Goal: Task Accomplishment & Management: Complete application form

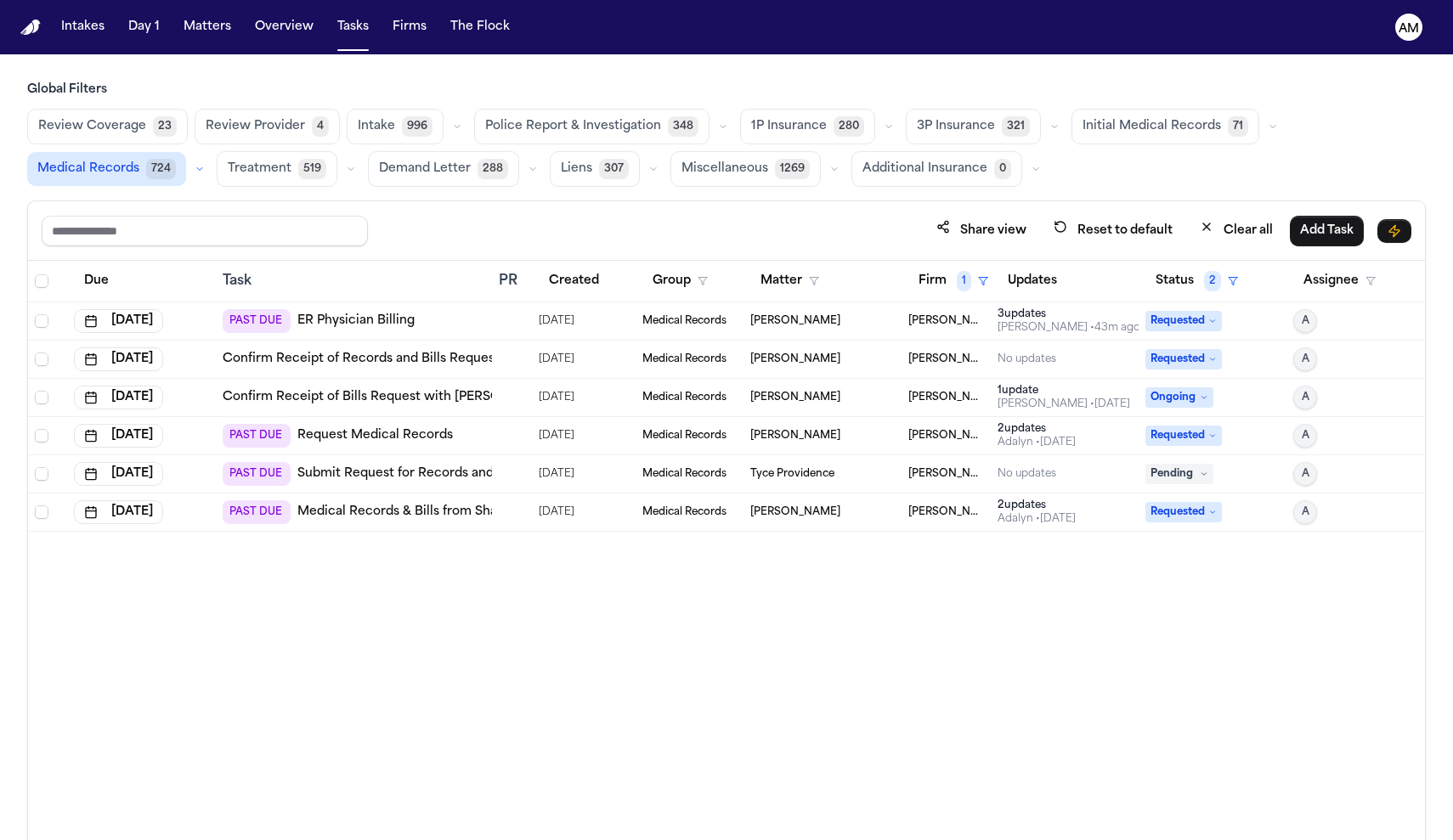
click at [382, 433] on link "Request Medical Records" at bounding box center [375, 435] width 155 height 17
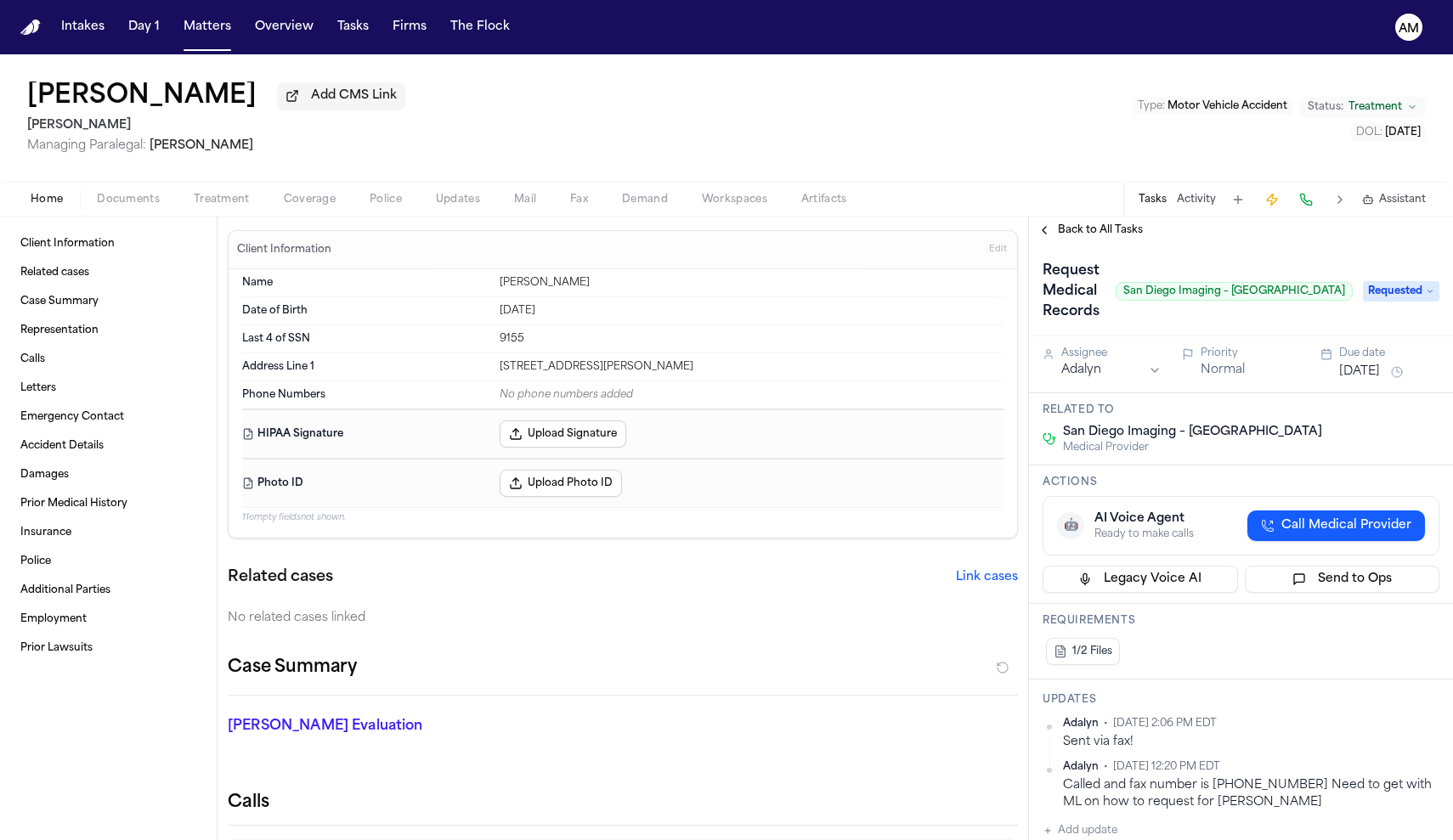
click at [226, 194] on span "Treatment" at bounding box center [221, 199] width 56 height 13
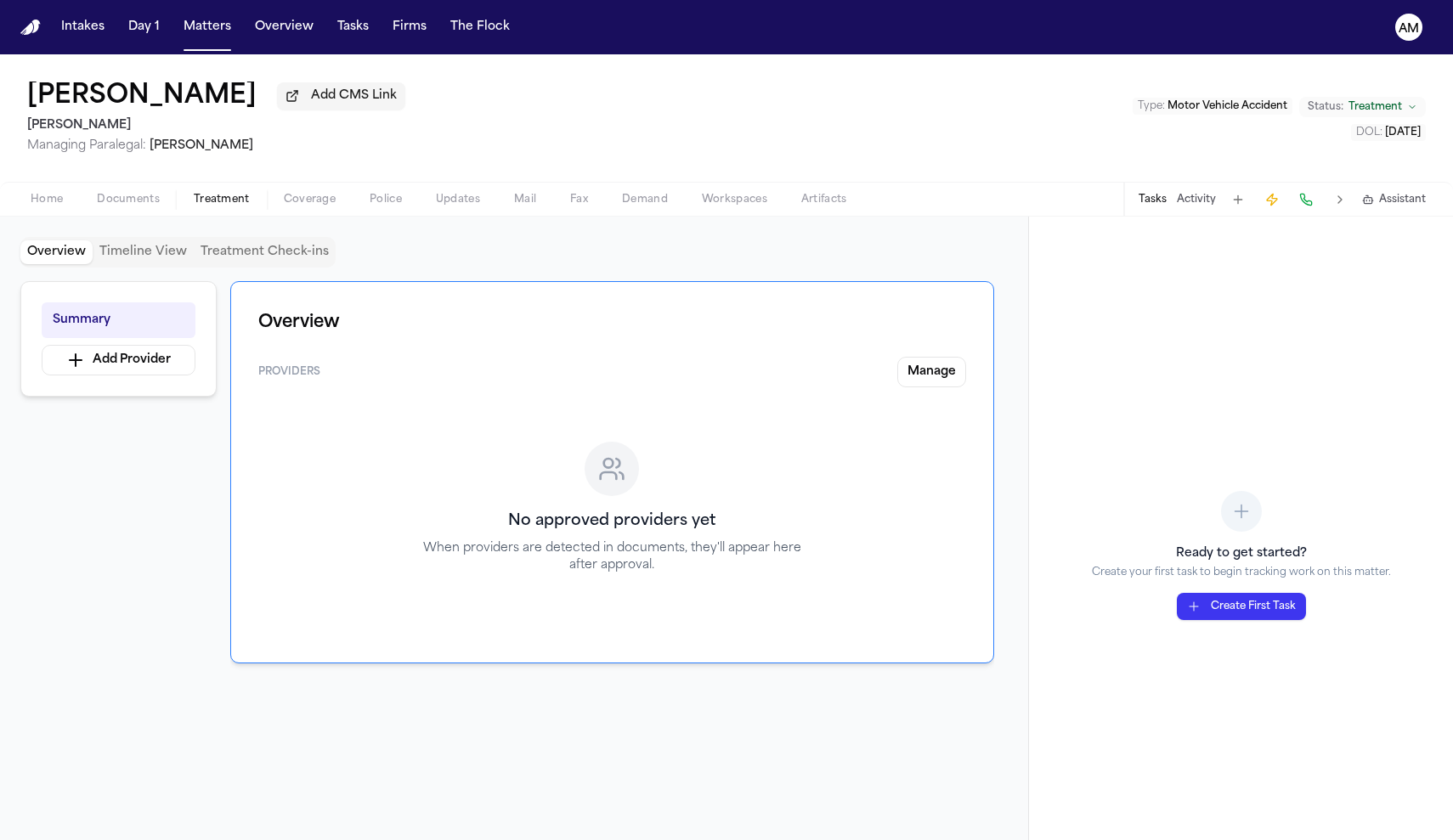
click at [299, 215] on div "Home Documents Treatment Coverage Police Updates Mail Fax Demand Workspaces Art…" at bounding box center [726, 199] width 1453 height 34
click at [231, 202] on span "Treatment" at bounding box center [221, 199] width 56 height 13
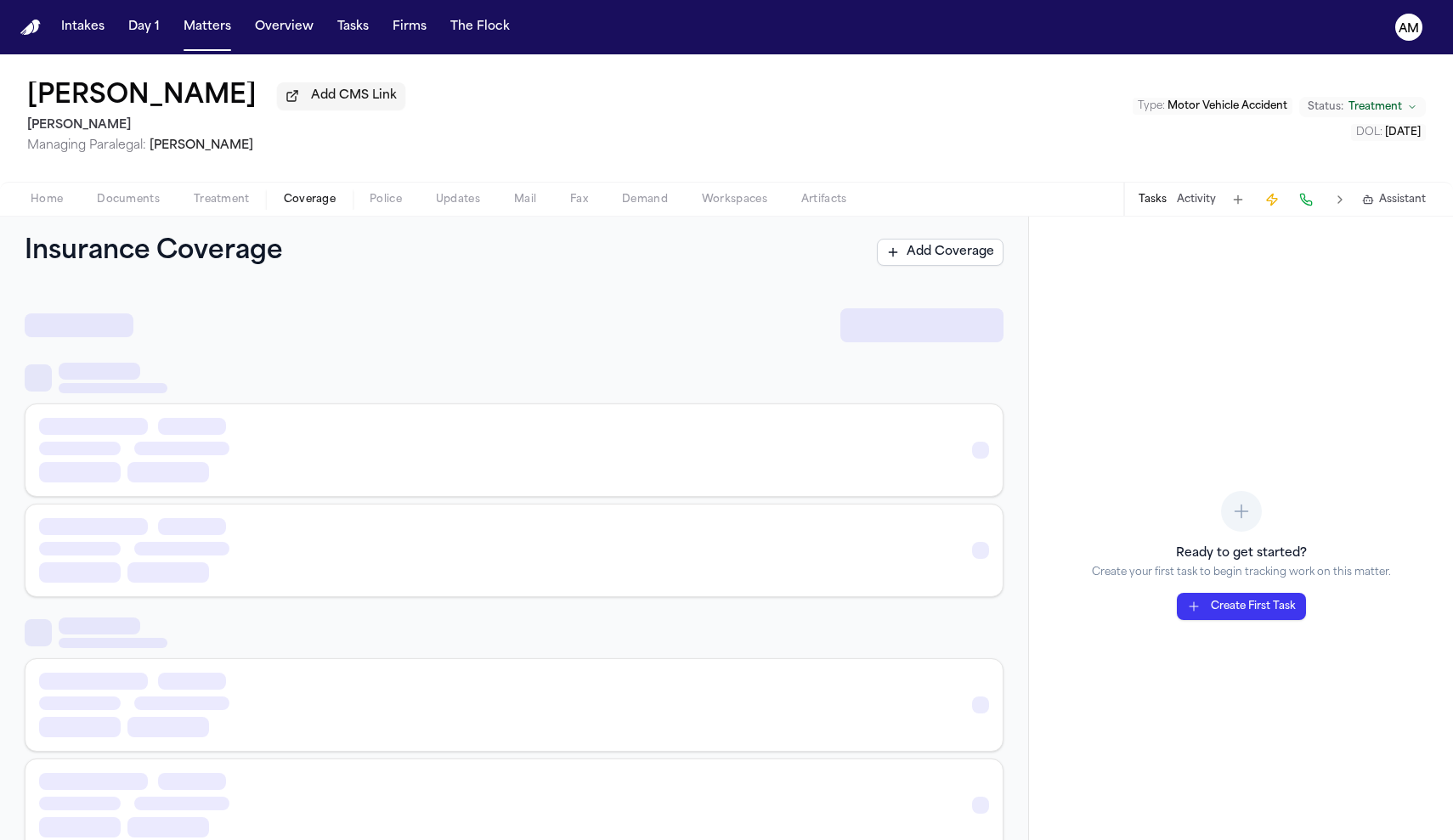
click at [307, 207] on span "Coverage" at bounding box center [309, 199] width 52 height 13
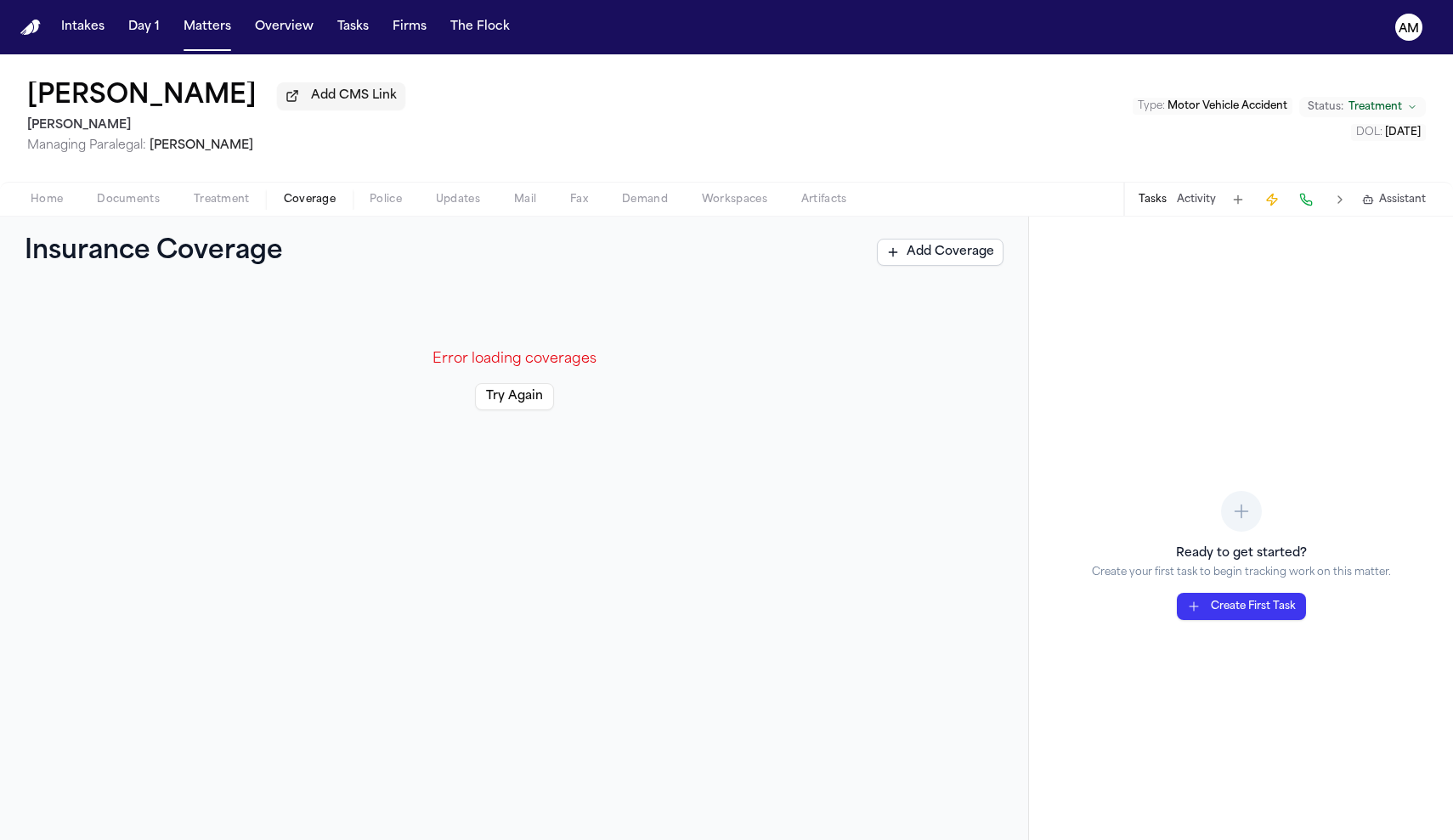
click at [258, 203] on button "Treatment" at bounding box center [222, 199] width 90 height 20
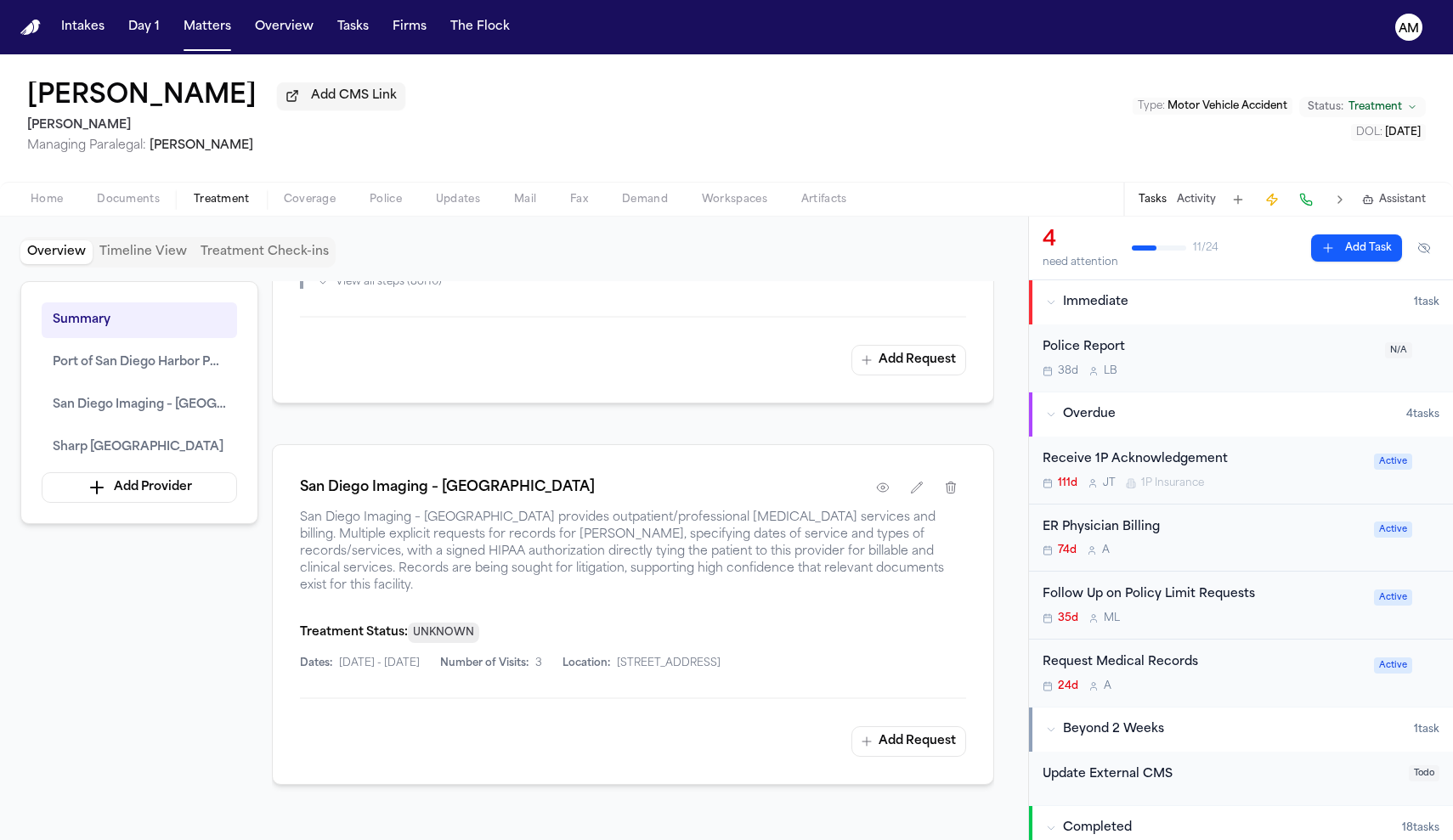
scroll to position [1051, 0]
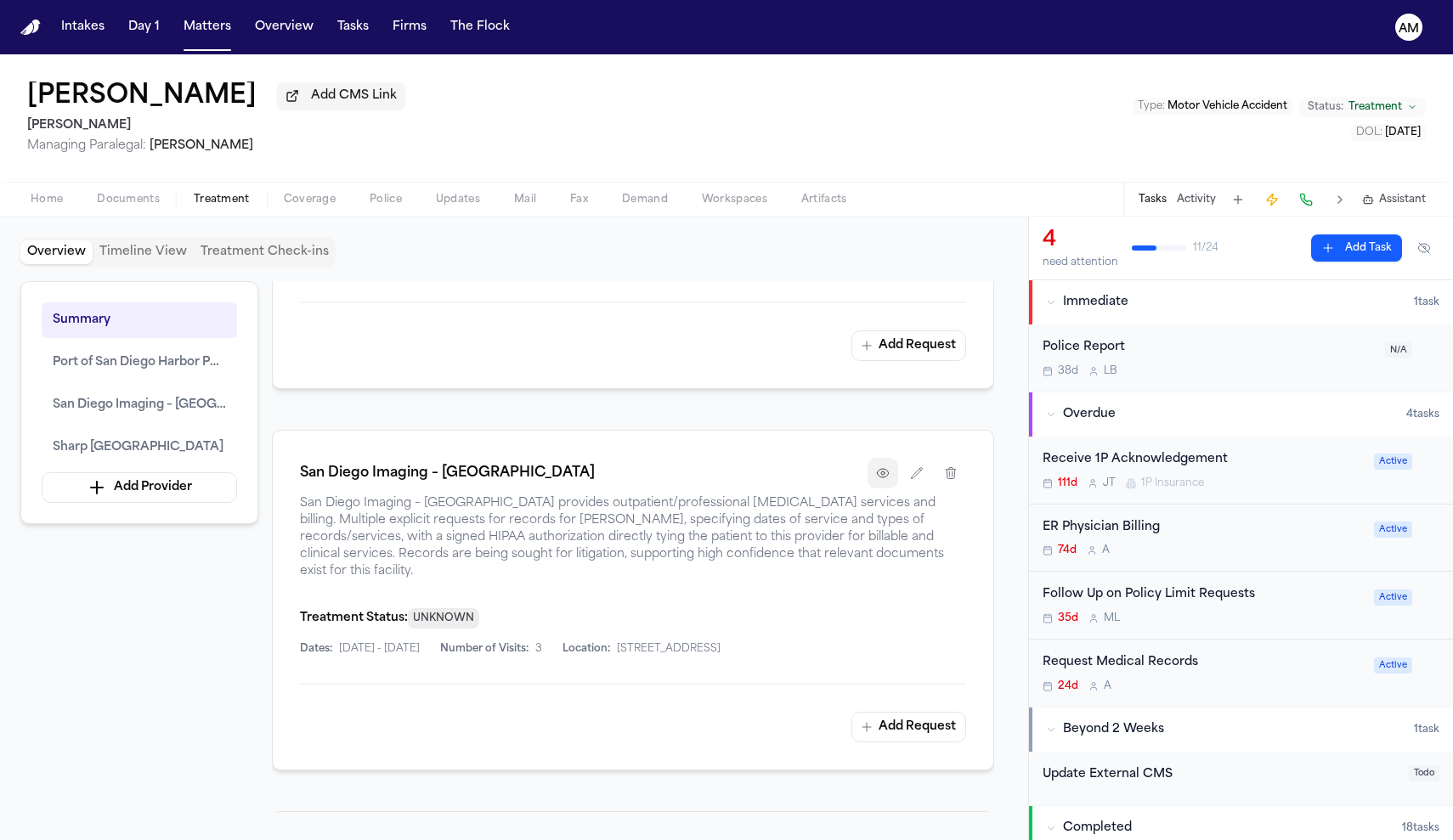
click at [885, 480] on icon "button" at bounding box center [882, 473] width 13 height 13
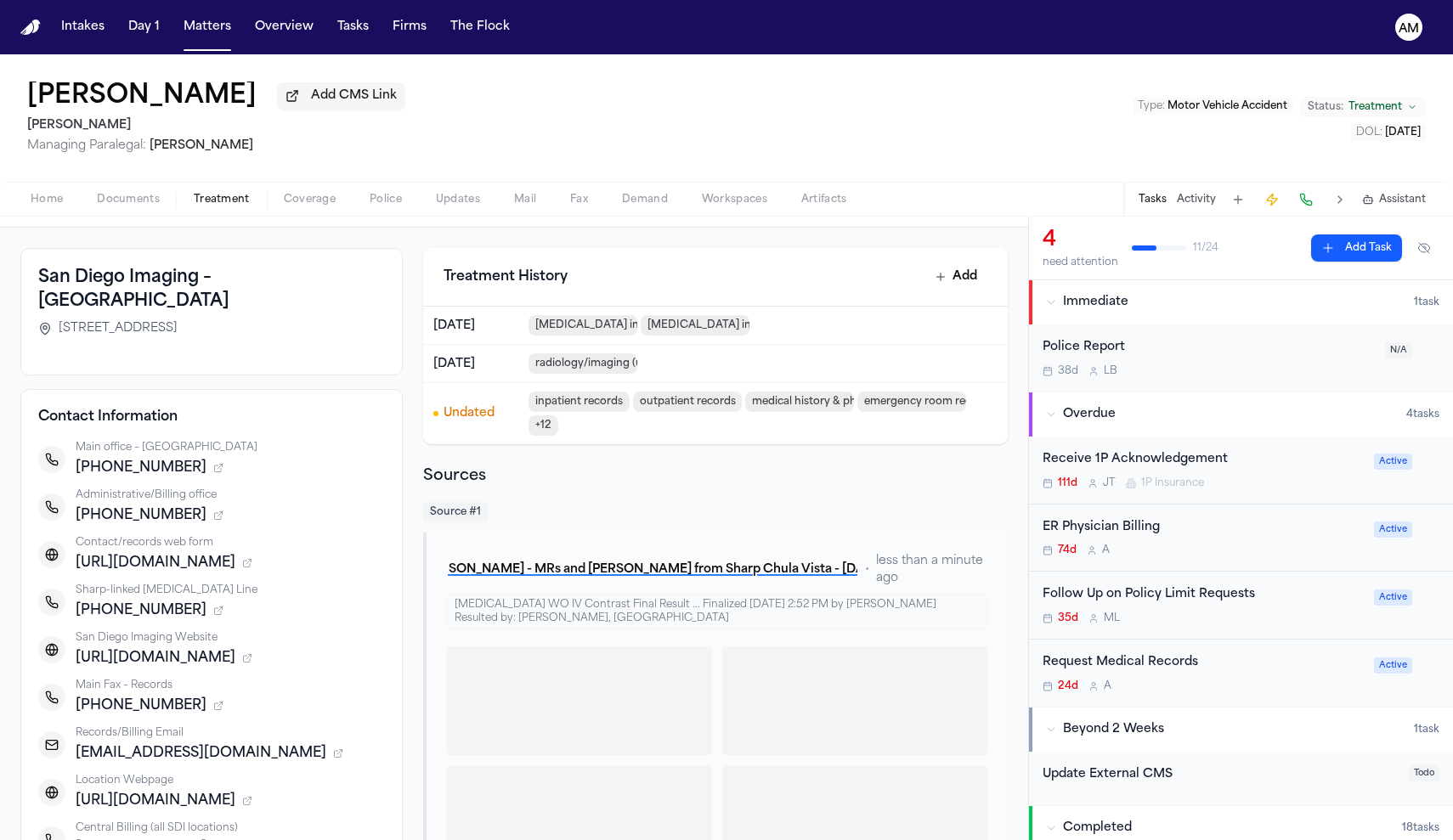
scroll to position [113, 0]
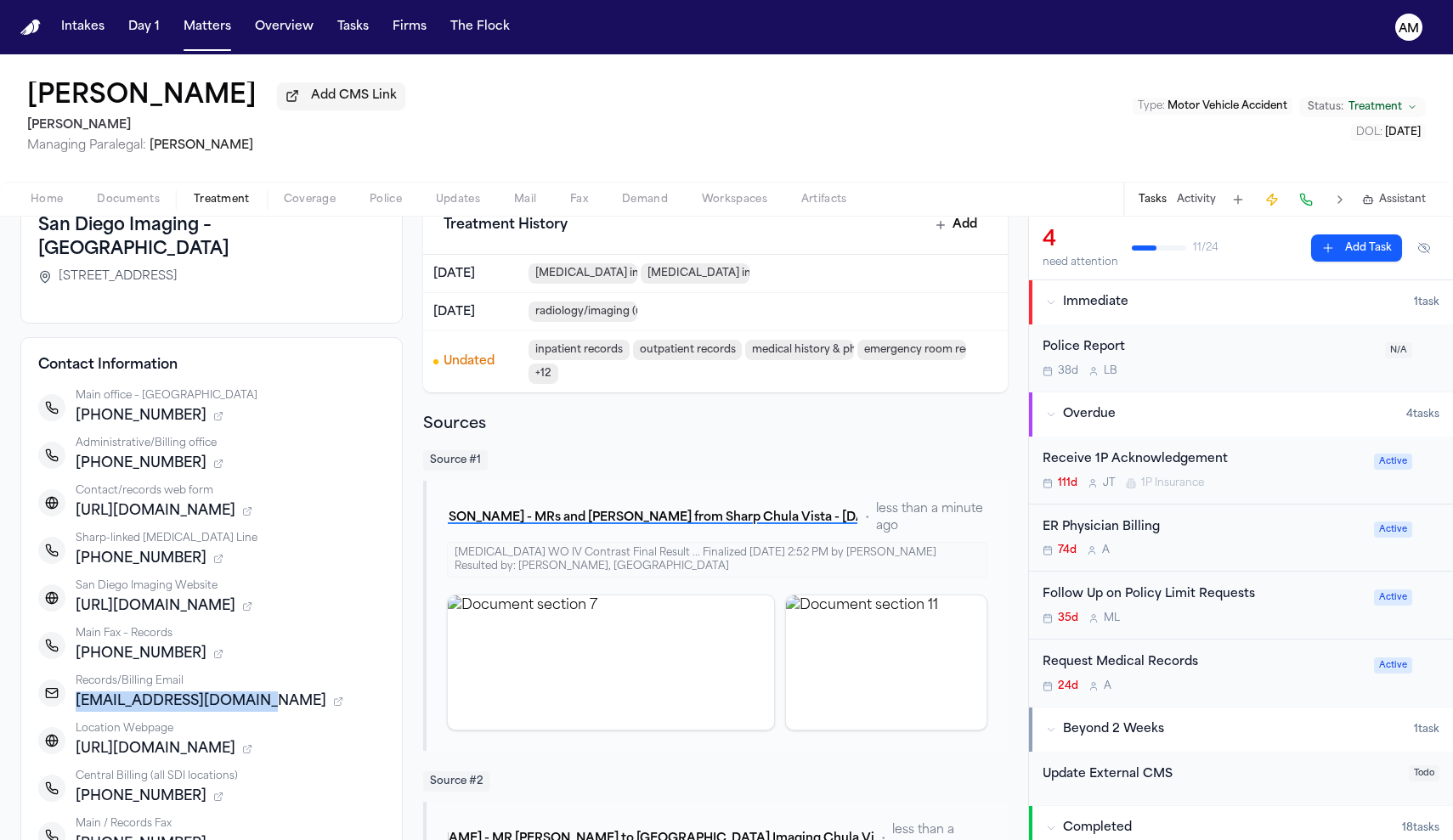
drag, startPoint x: 246, startPoint y: 699, endPoint x: 78, endPoint y: 701, distance: 168.0
click at [78, 701] on span "[EMAIL_ADDRESS][DOMAIN_NAME]" at bounding box center [201, 701] width 251 height 20
copy span "[EMAIL_ADDRESS][DOMAIN_NAME]"
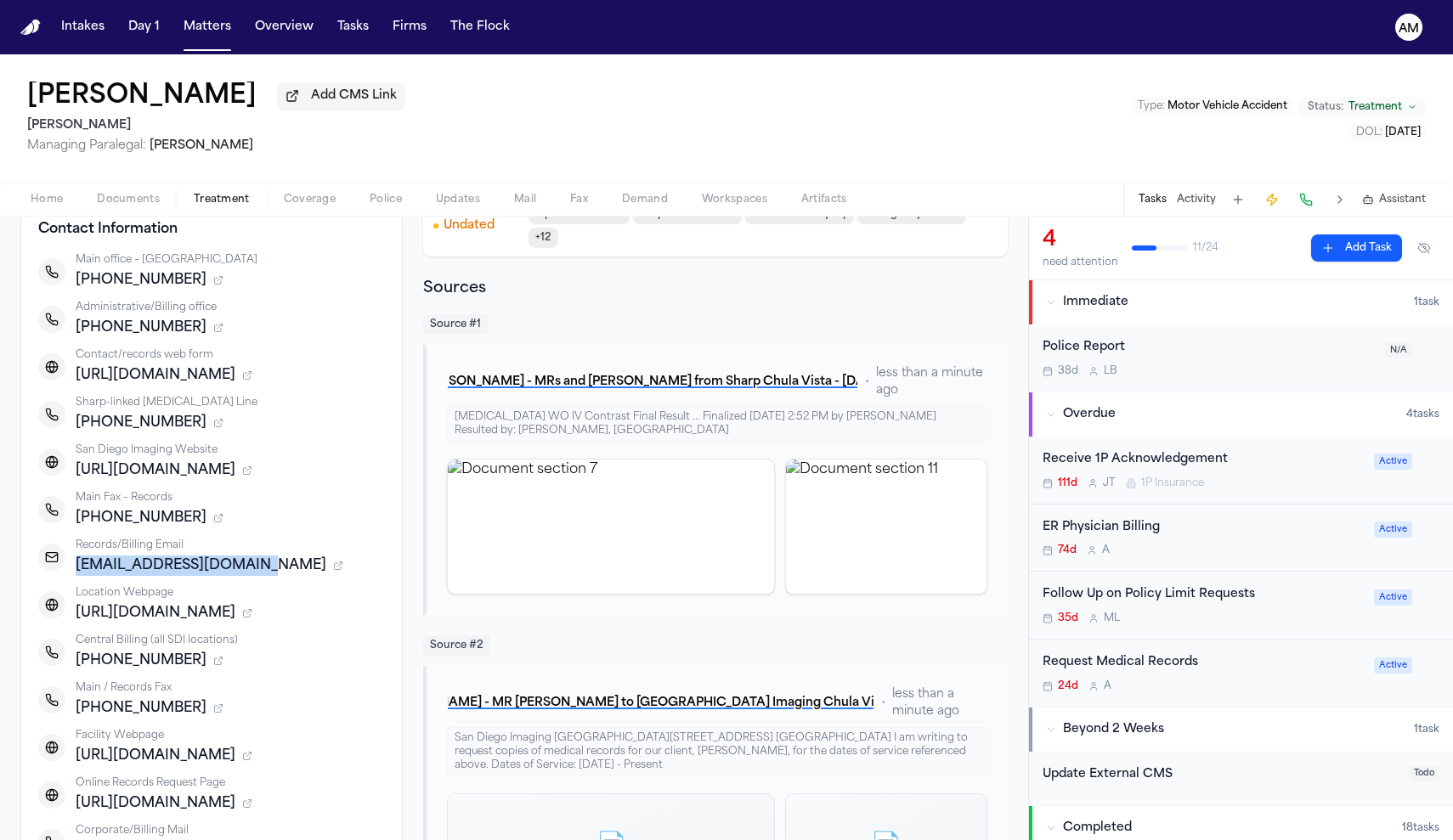
scroll to position [251, 0]
click at [1201, 703] on div "Request Medical Records 24d A Active" at bounding box center [1241, 673] width 424 height 67
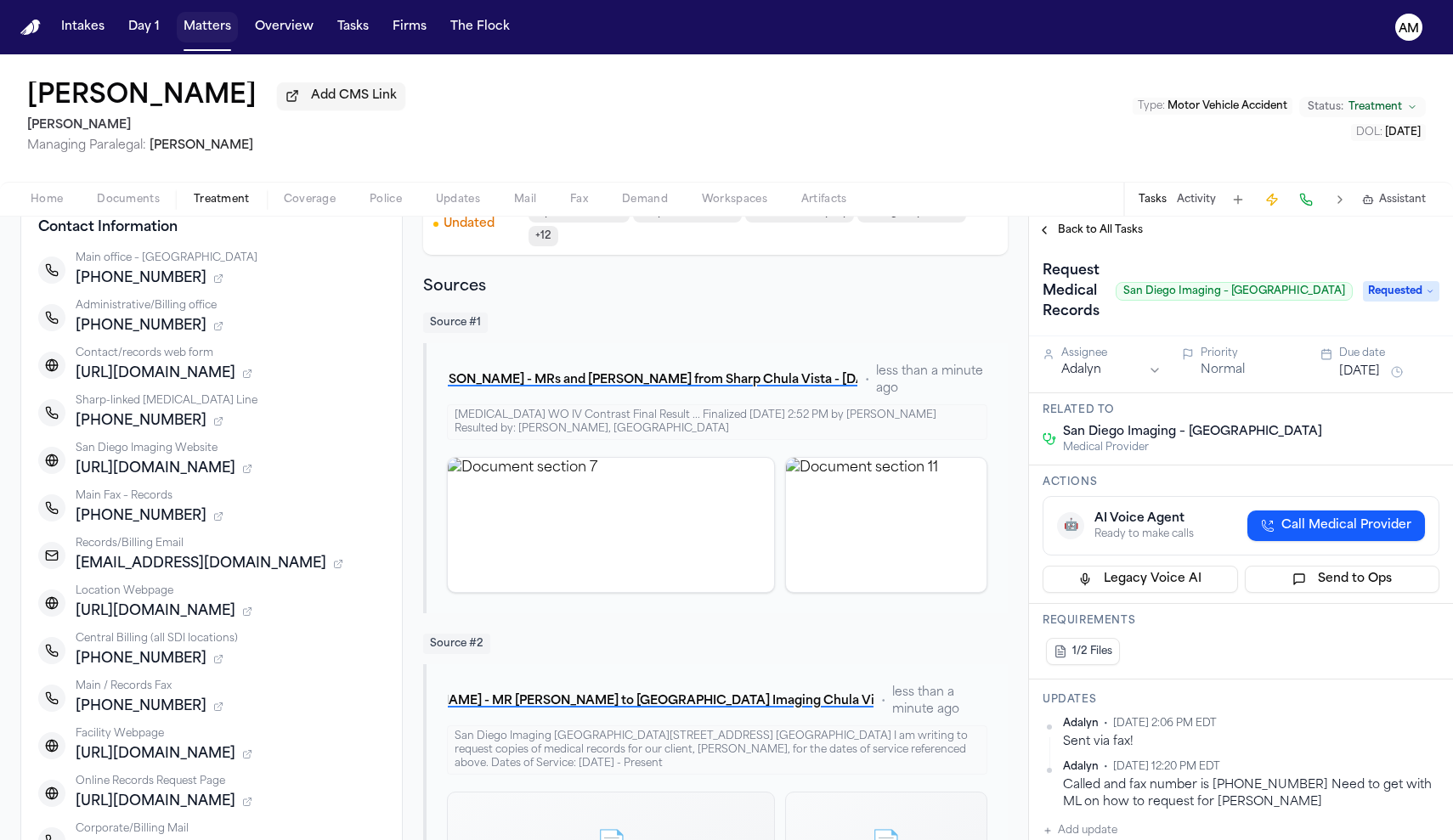
click at [216, 29] on button "Matters" at bounding box center [207, 26] width 61 height 31
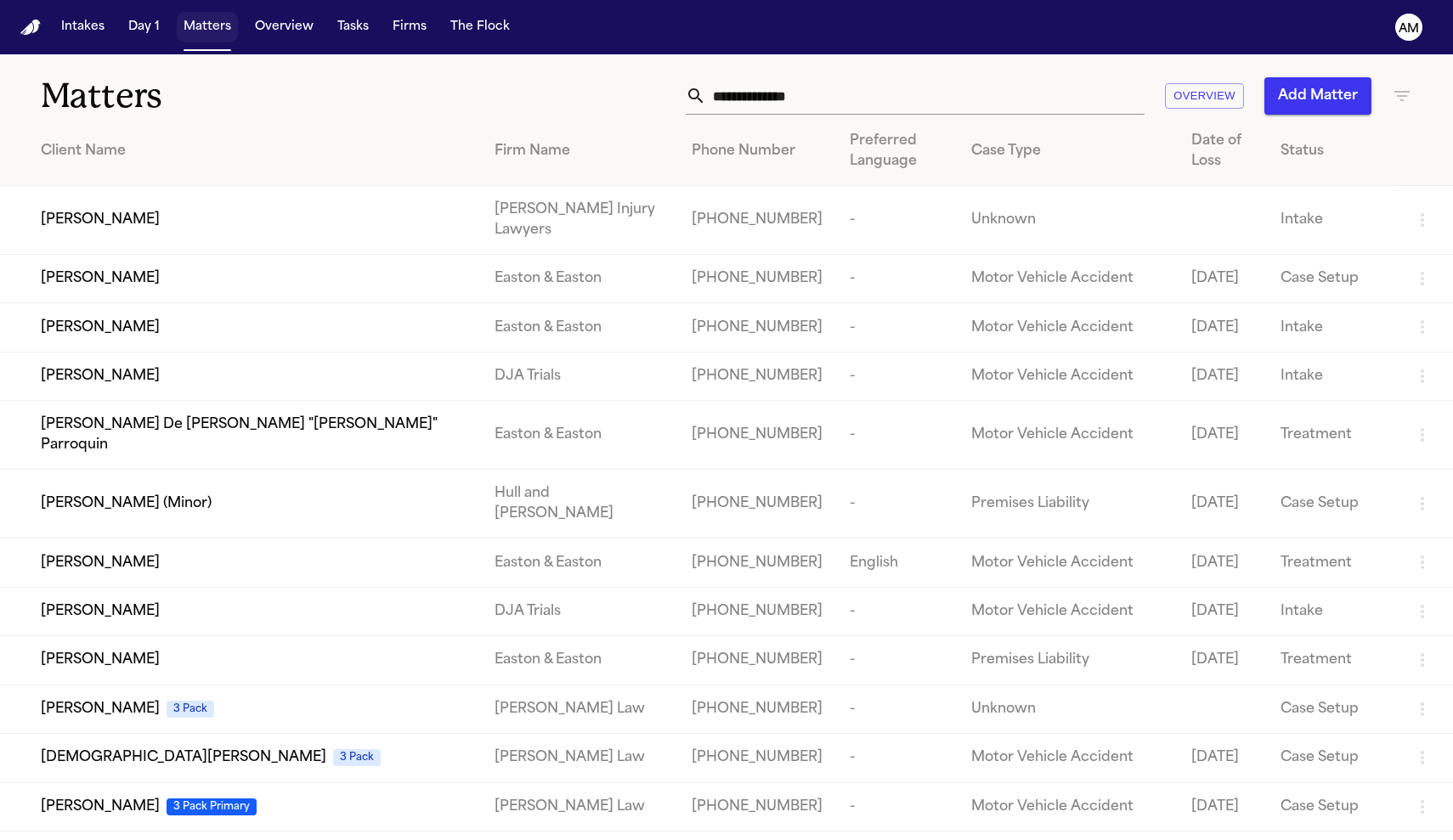
click at [216, 29] on button "Matters" at bounding box center [207, 26] width 61 height 31
click at [805, 96] on input "text" at bounding box center [925, 96] width 438 height 37
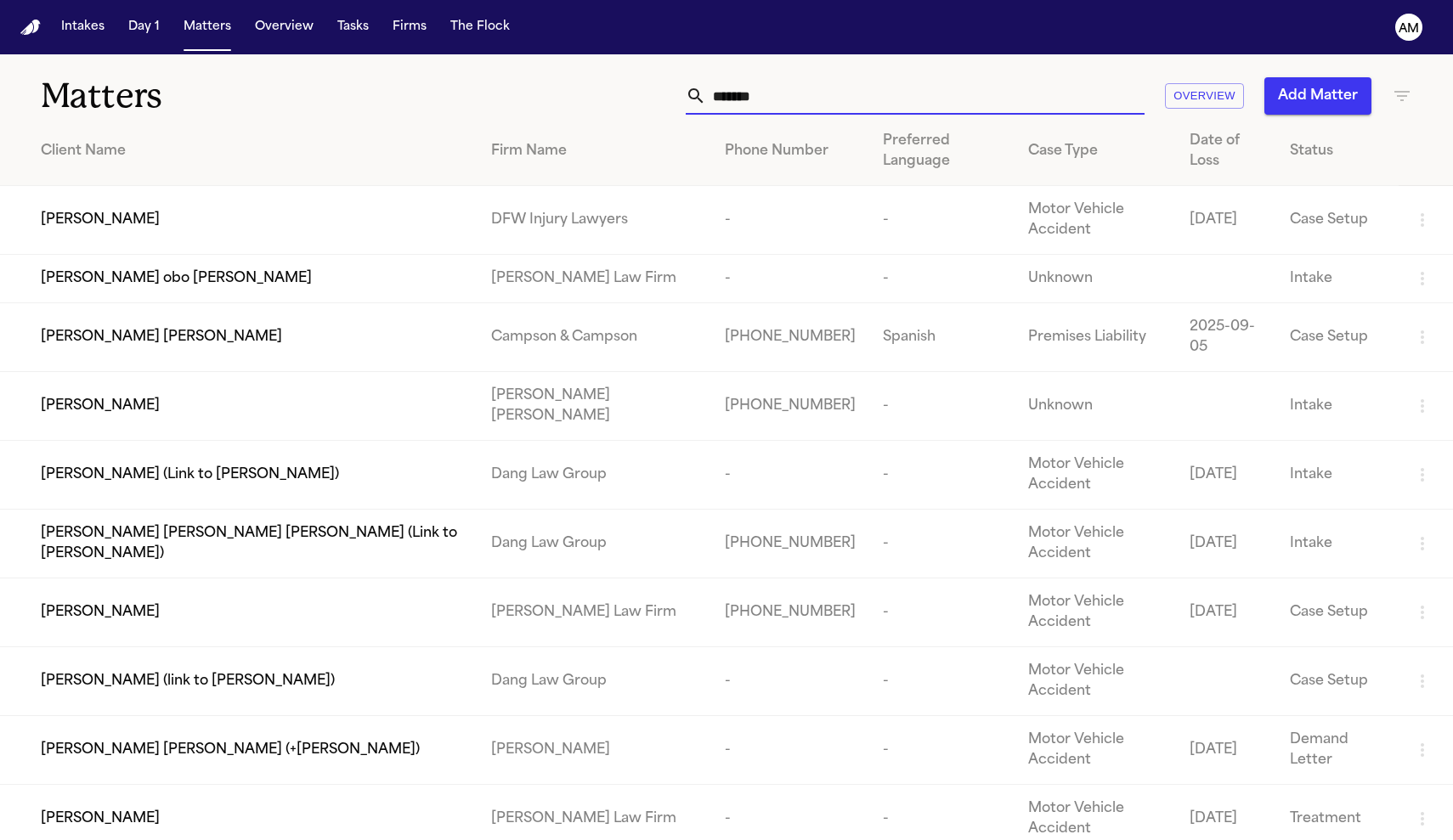
type input "*******"
click at [100, 809] on span "[PERSON_NAME]" at bounding box center [100, 819] width 119 height 20
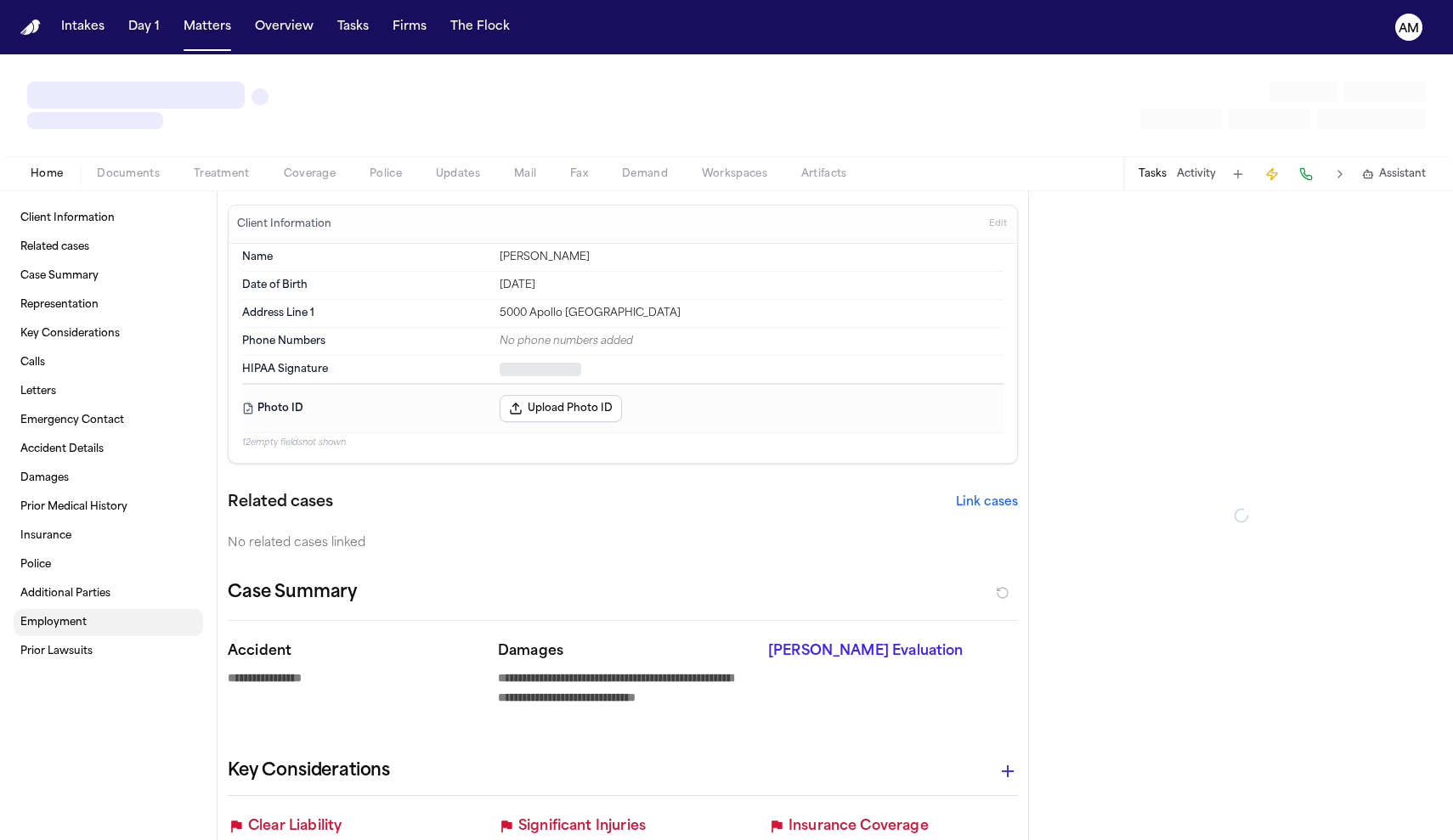
type textarea "*"
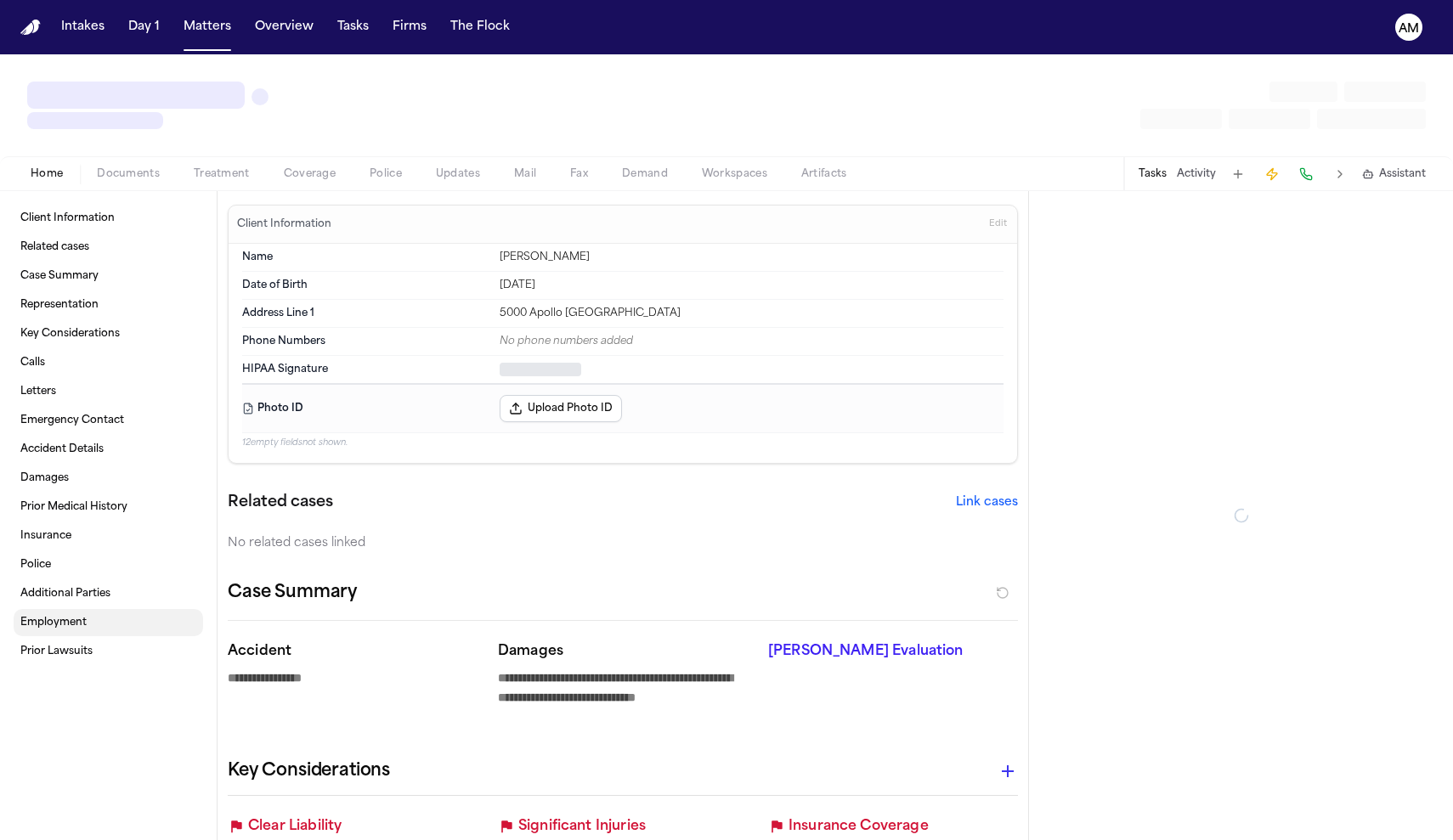
type textarea "*"
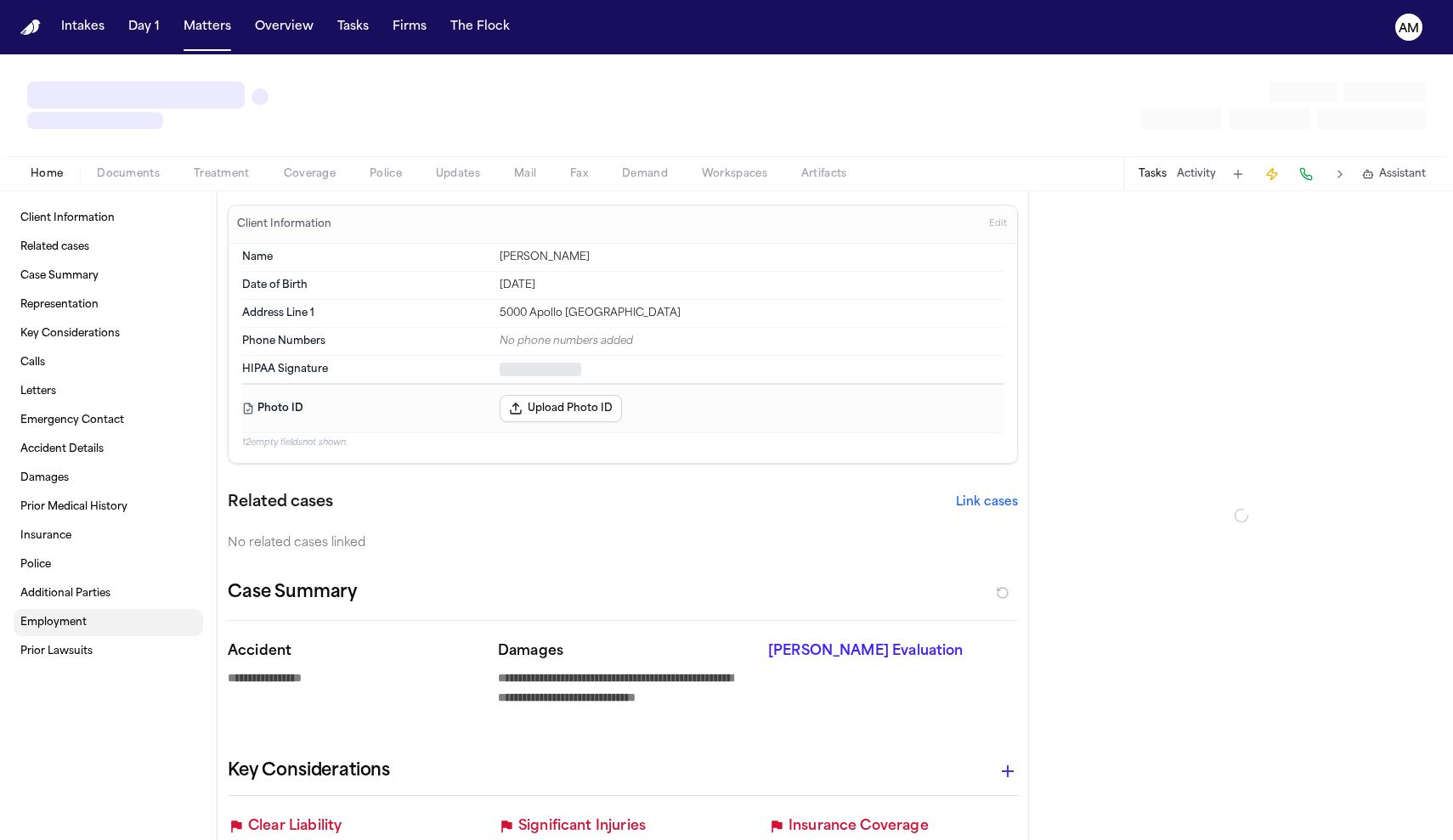
type textarea "*"
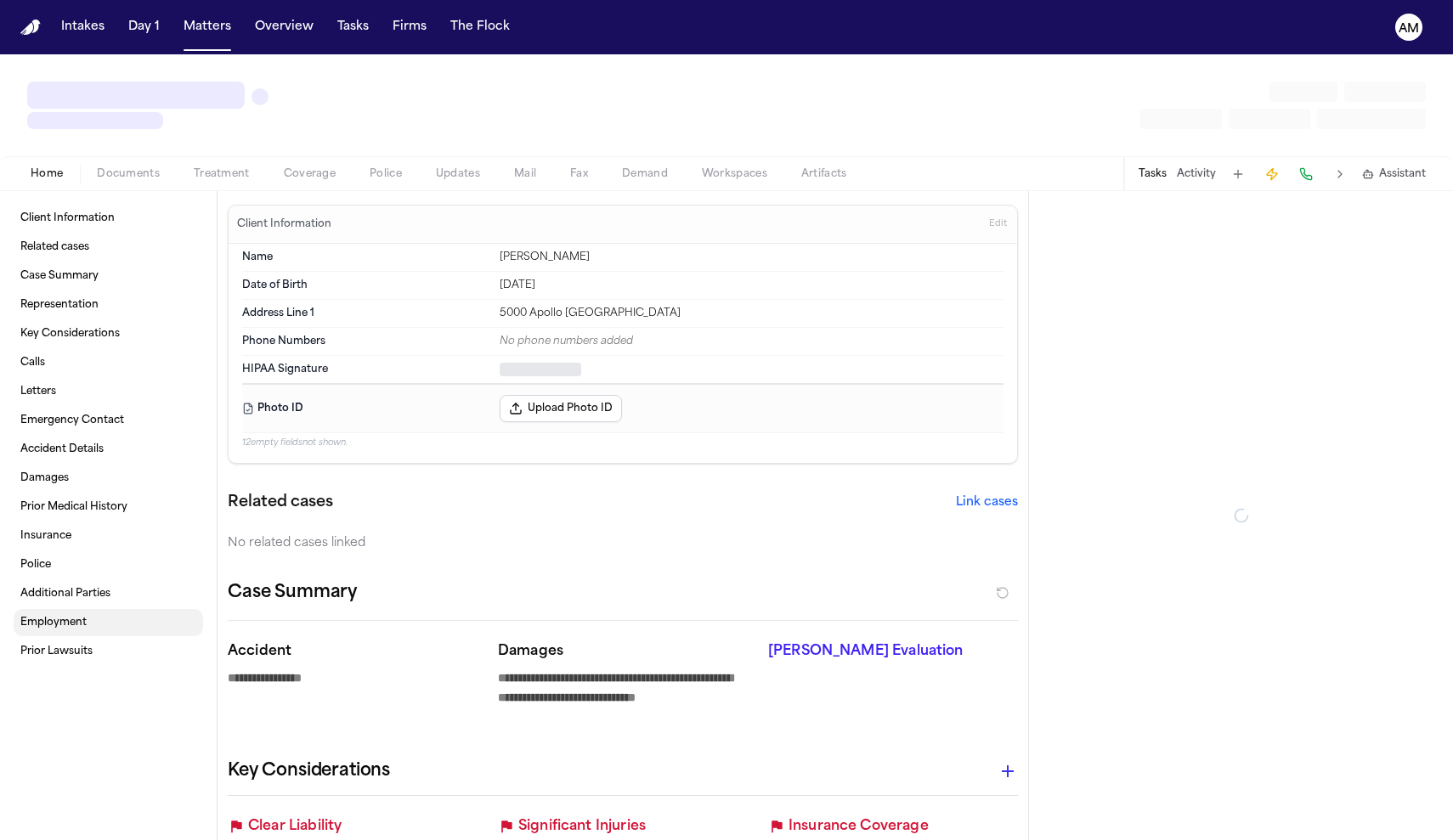
type textarea "*"
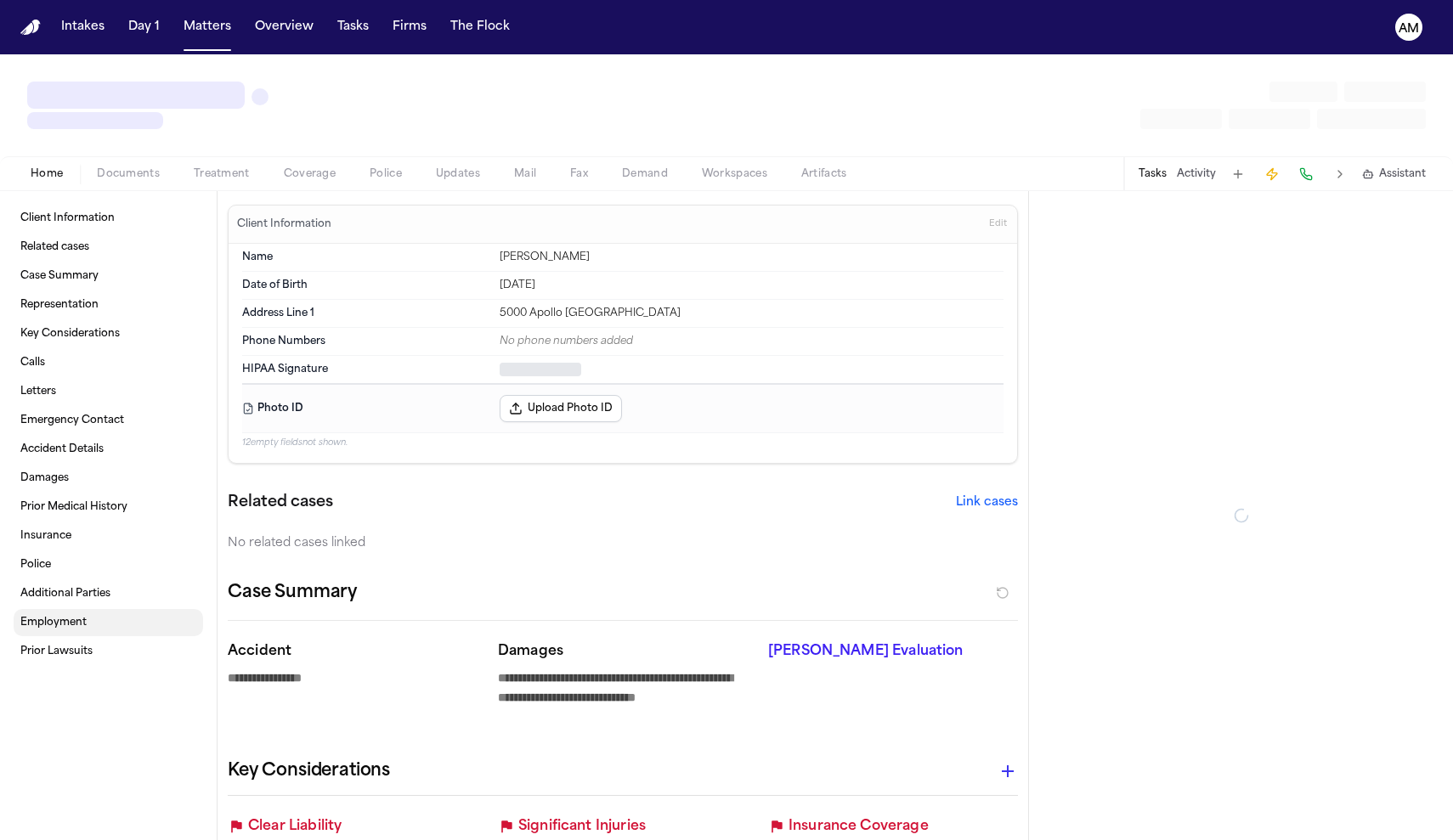
type textarea "*"
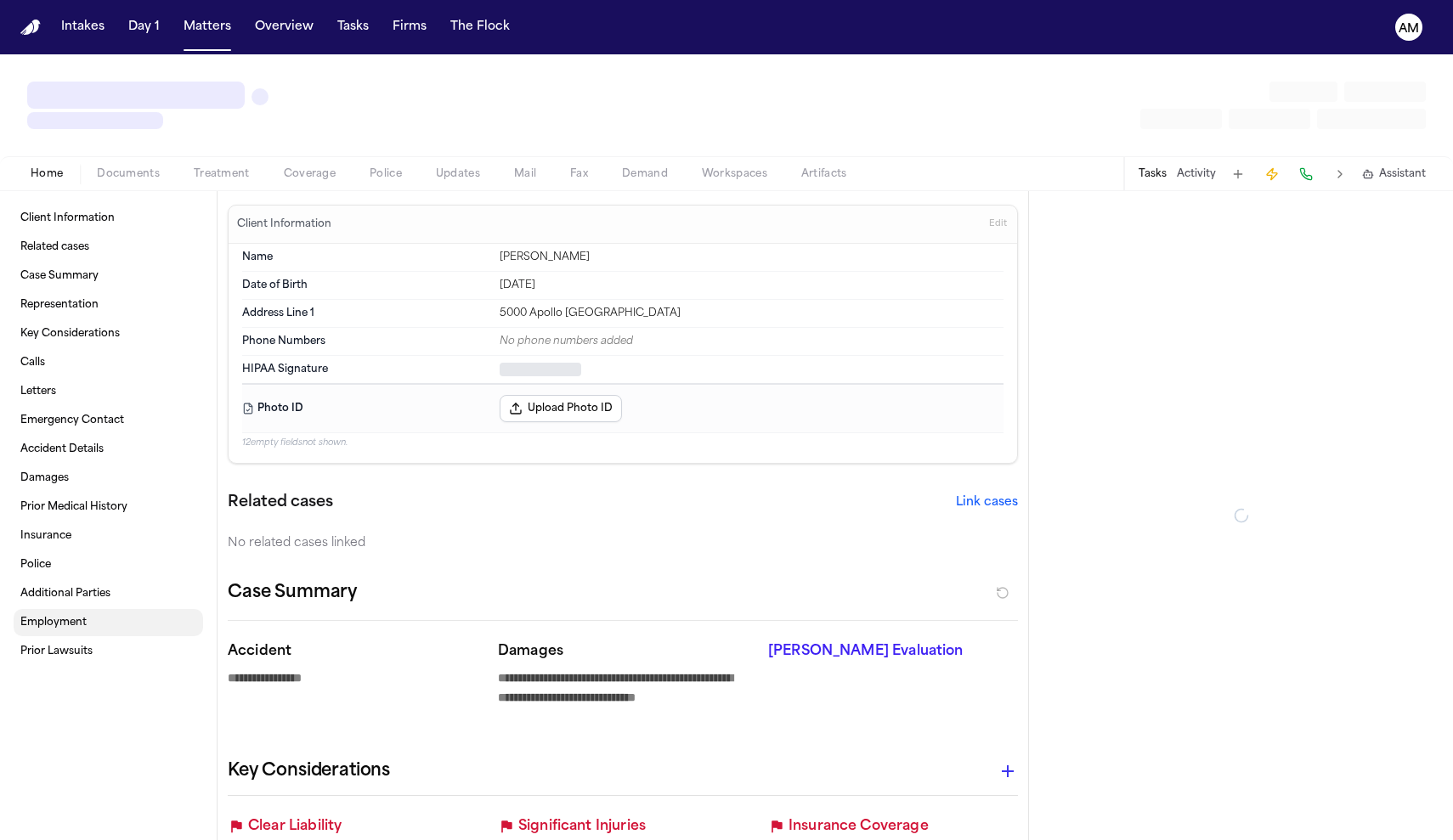
type textarea "*"
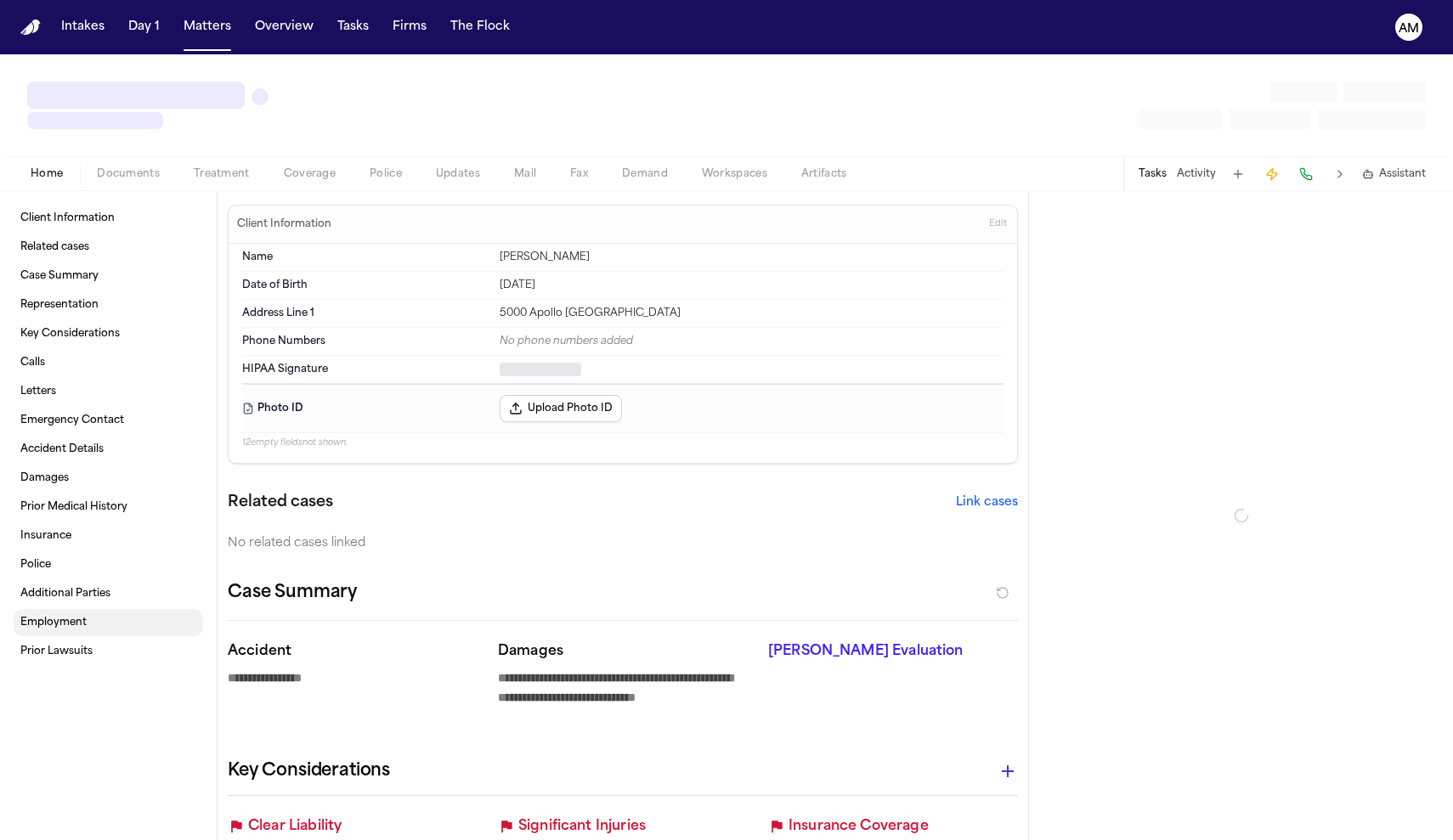
type textarea "*"
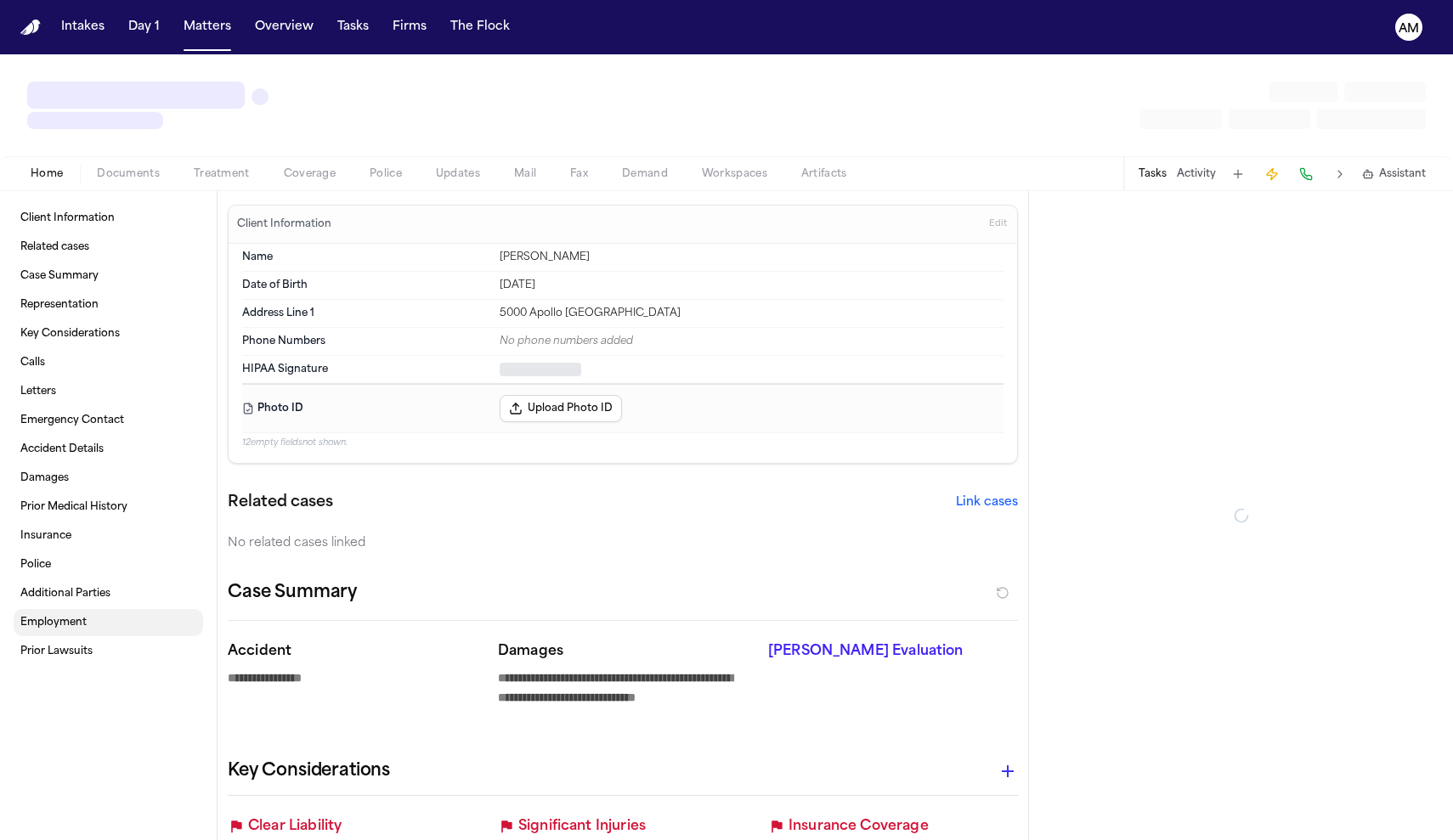
type textarea "*"
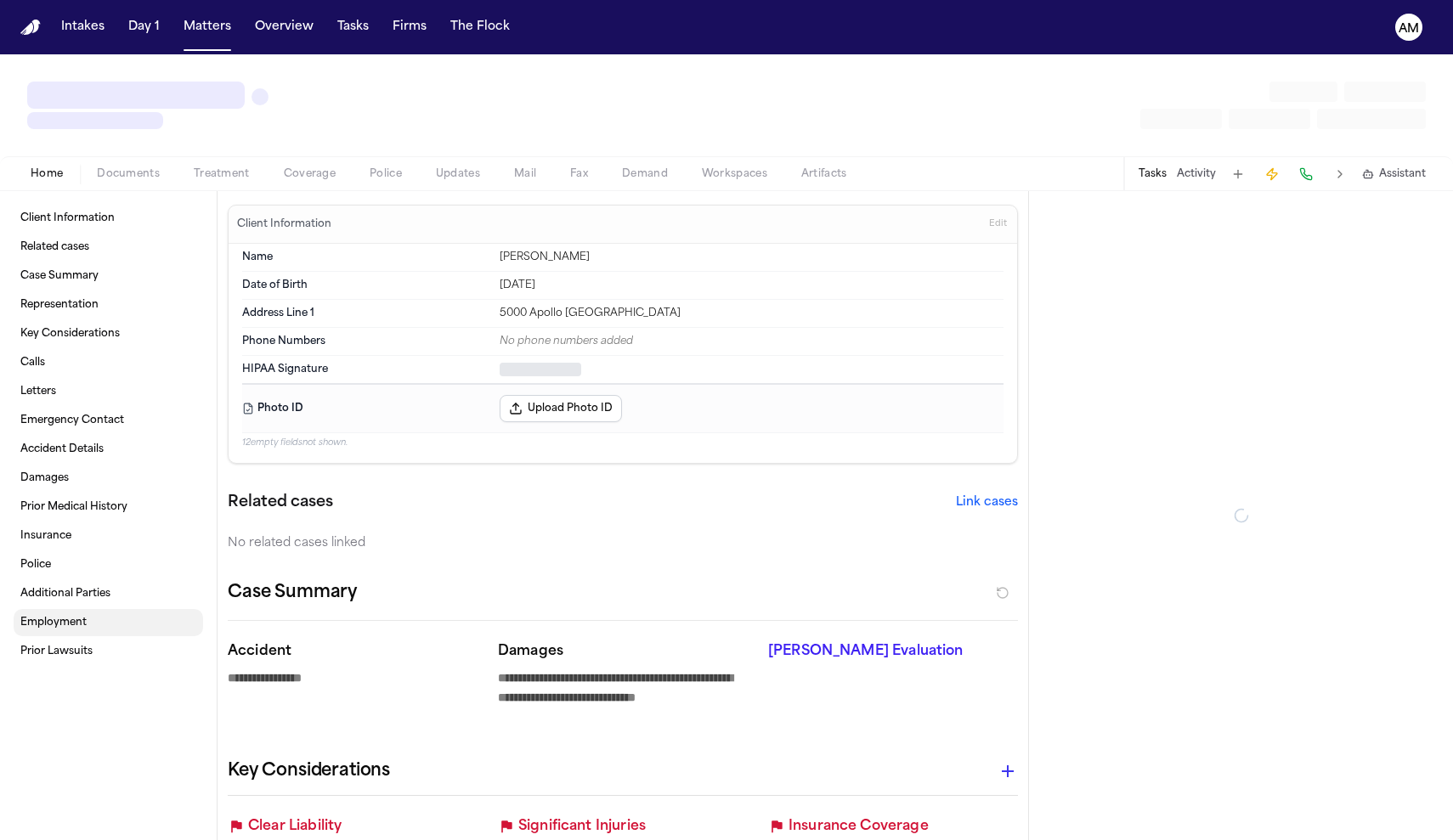
type textarea "*"
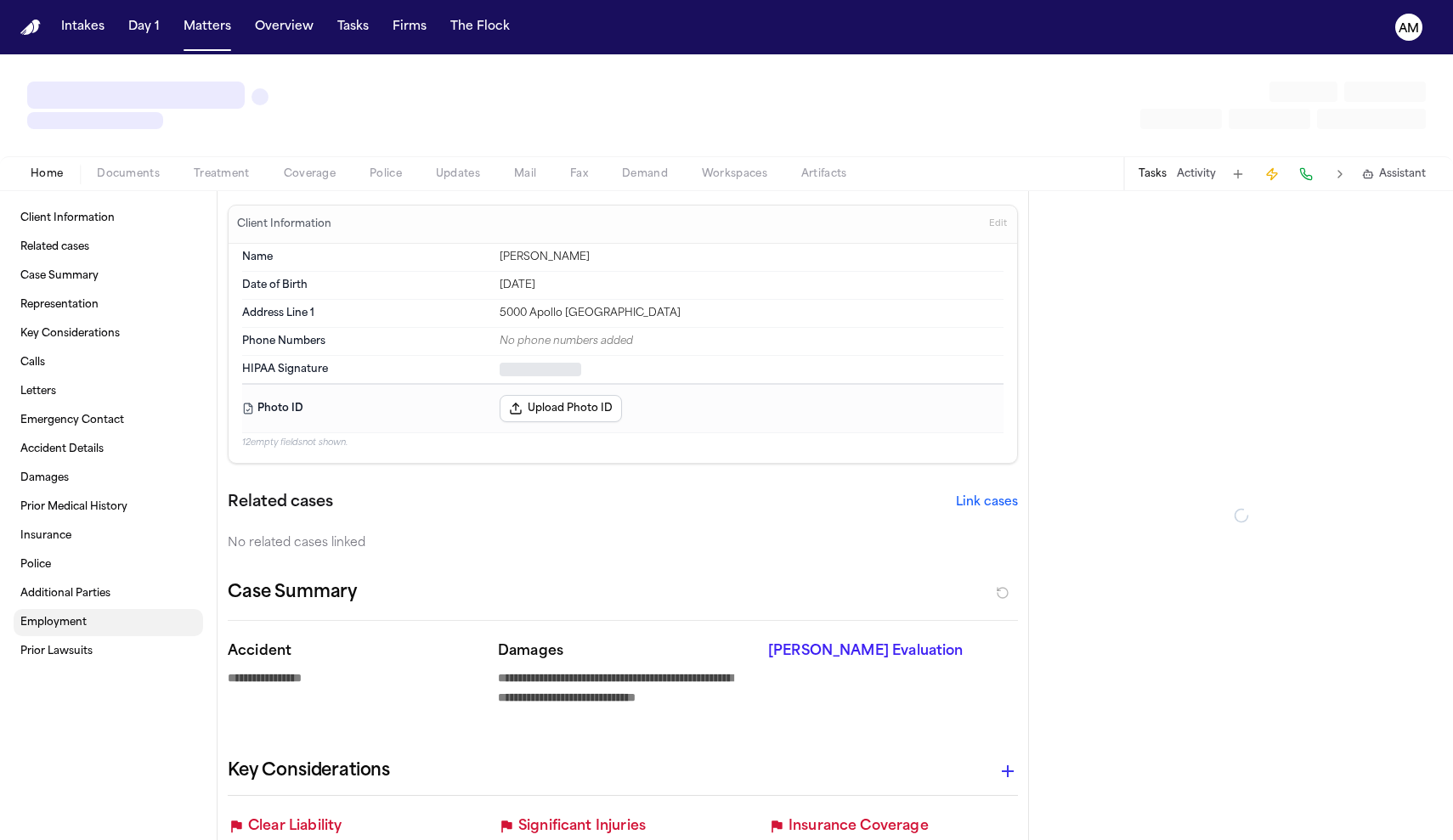
type textarea "*"
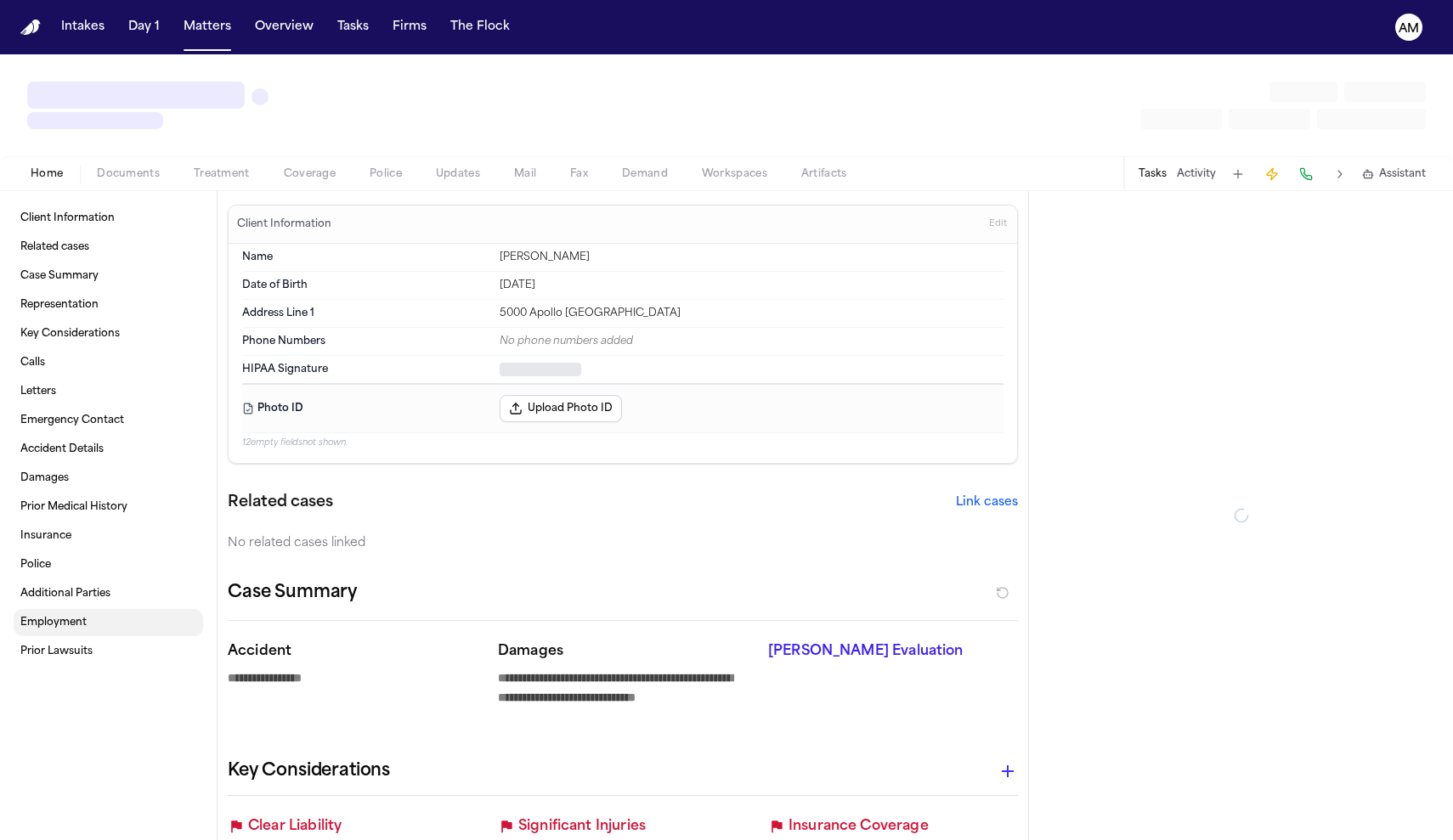
type textarea "*"
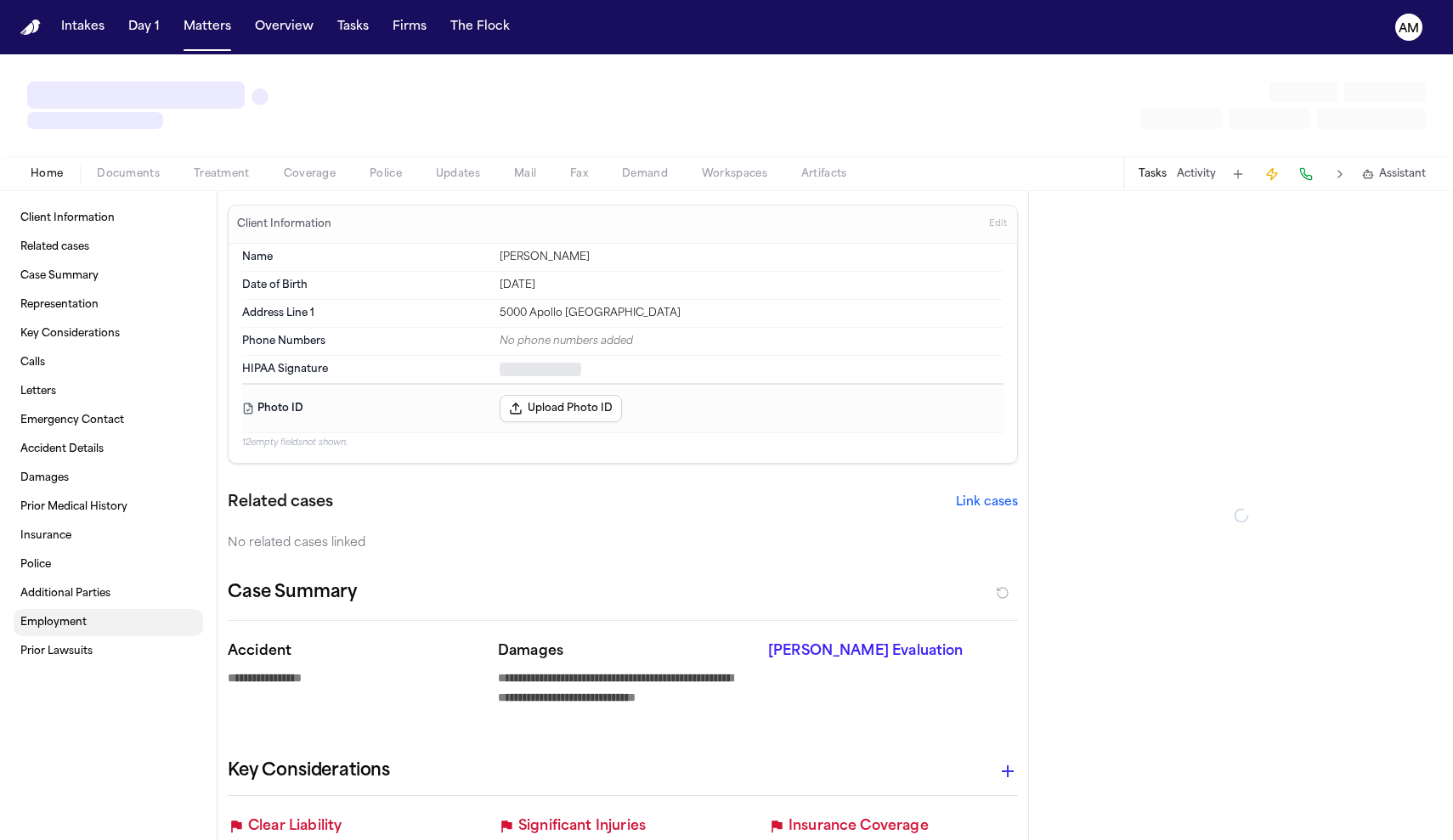
type textarea "*"
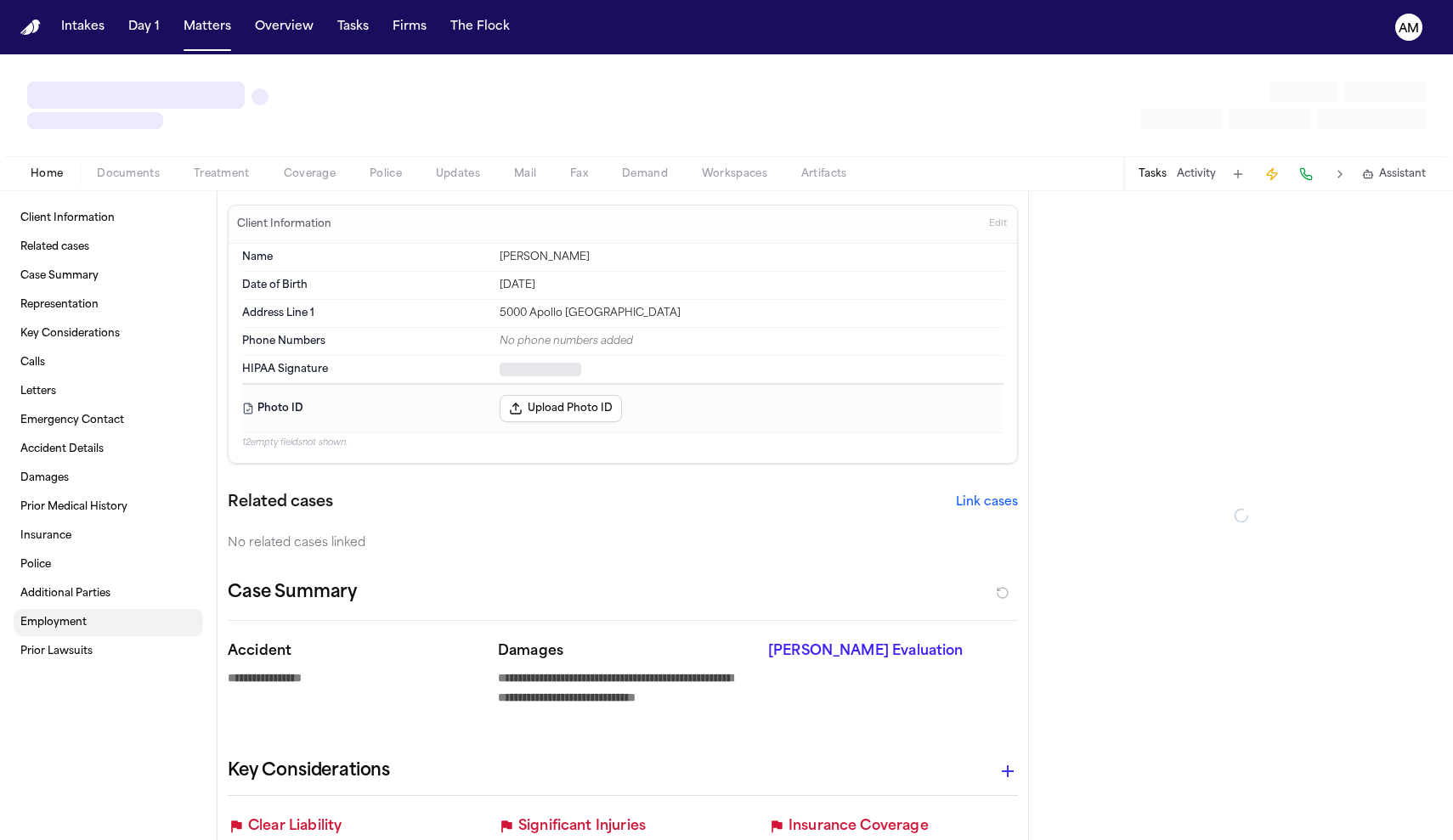
type textarea "*"
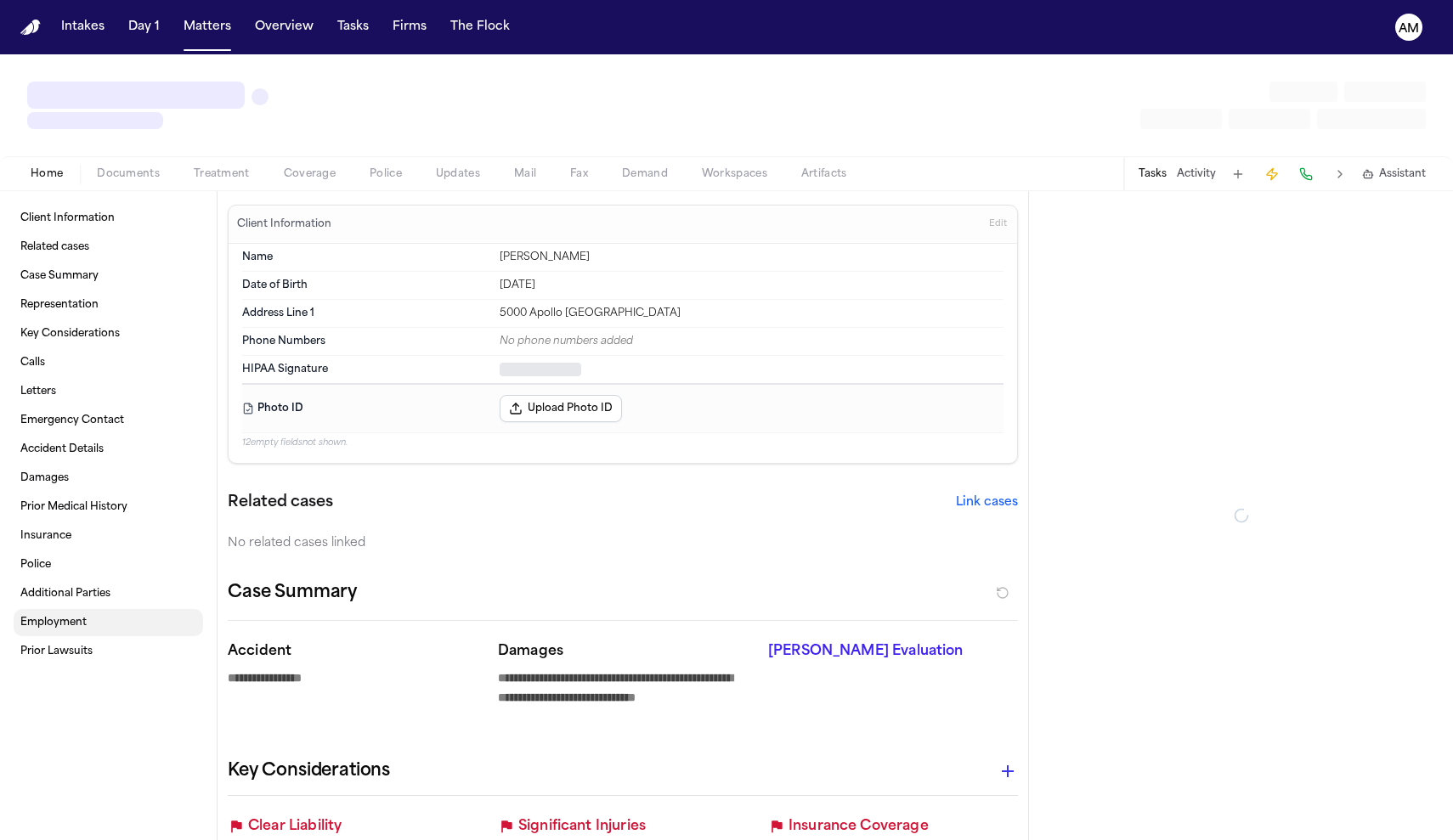
type textarea "*"
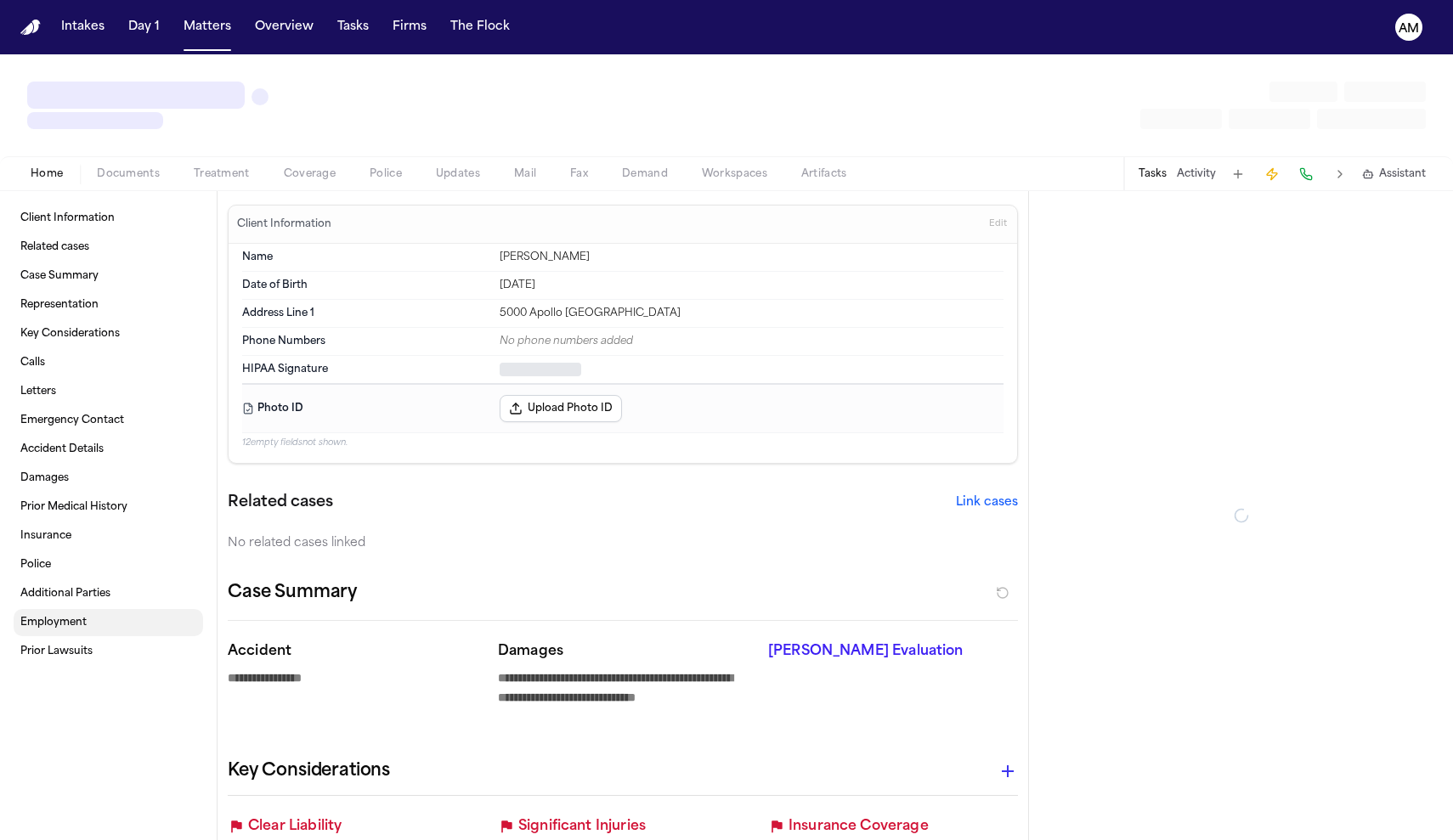
type textarea "*"
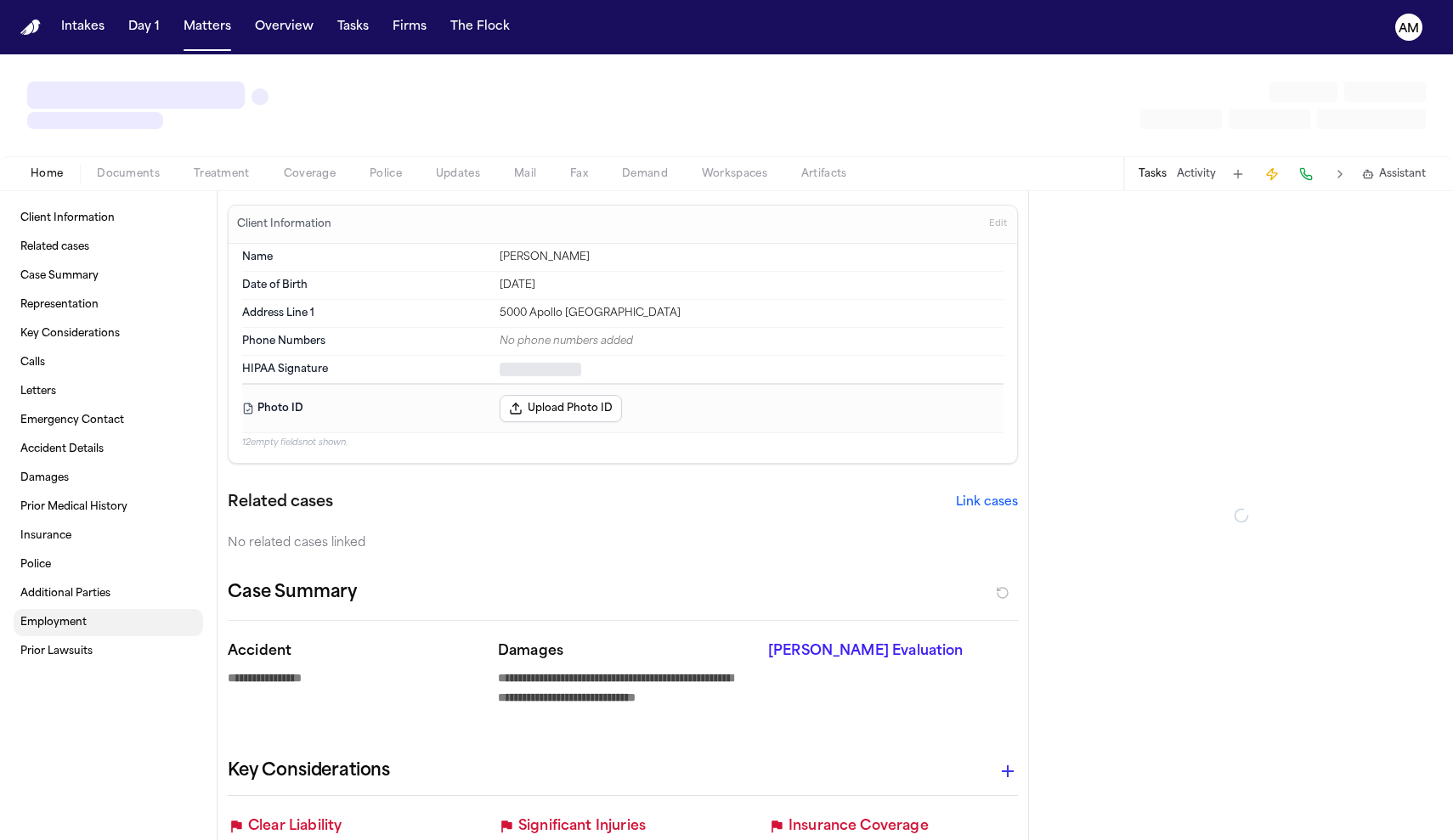
type textarea "*"
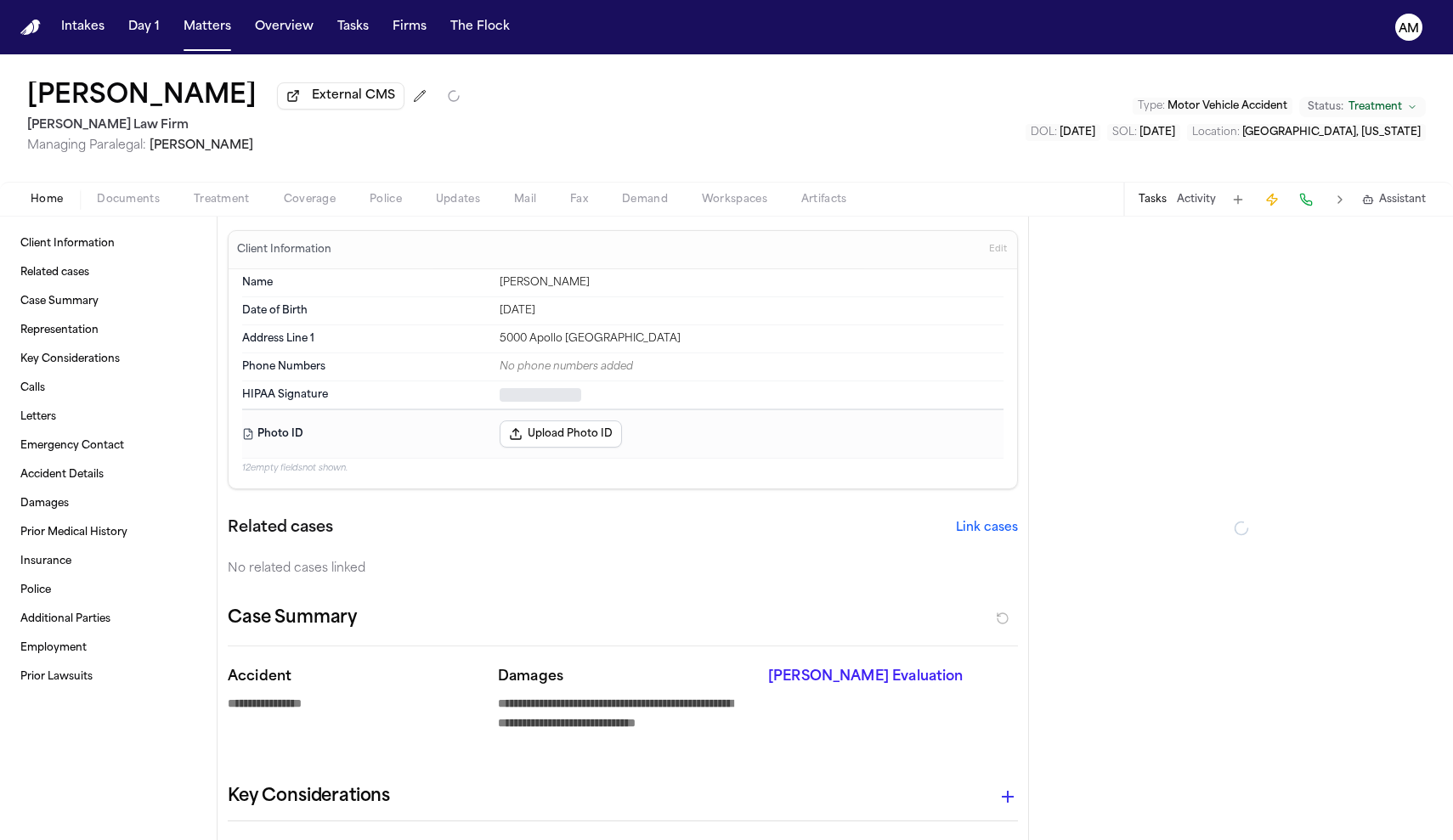
type textarea "*"
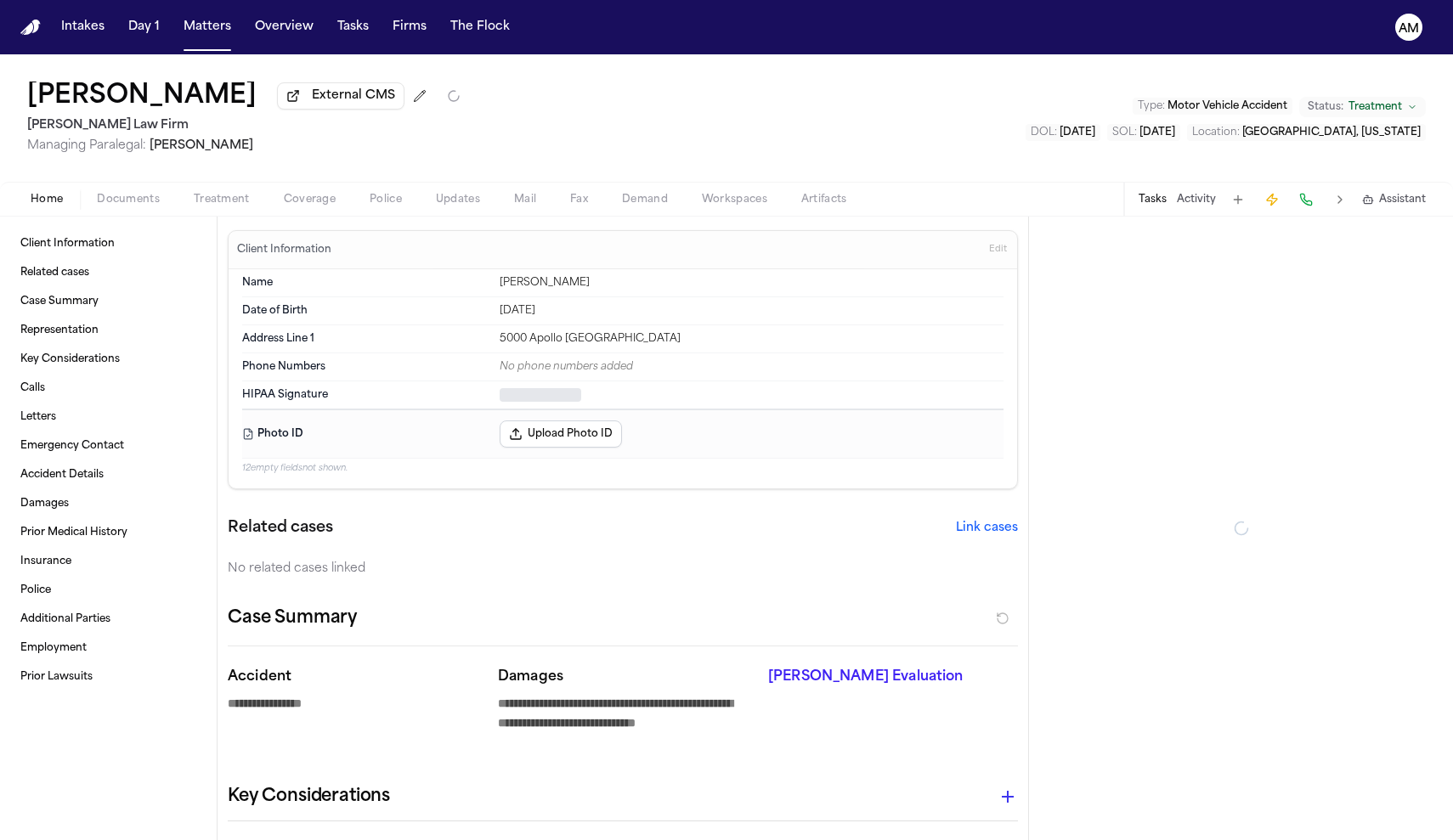
type textarea "*"
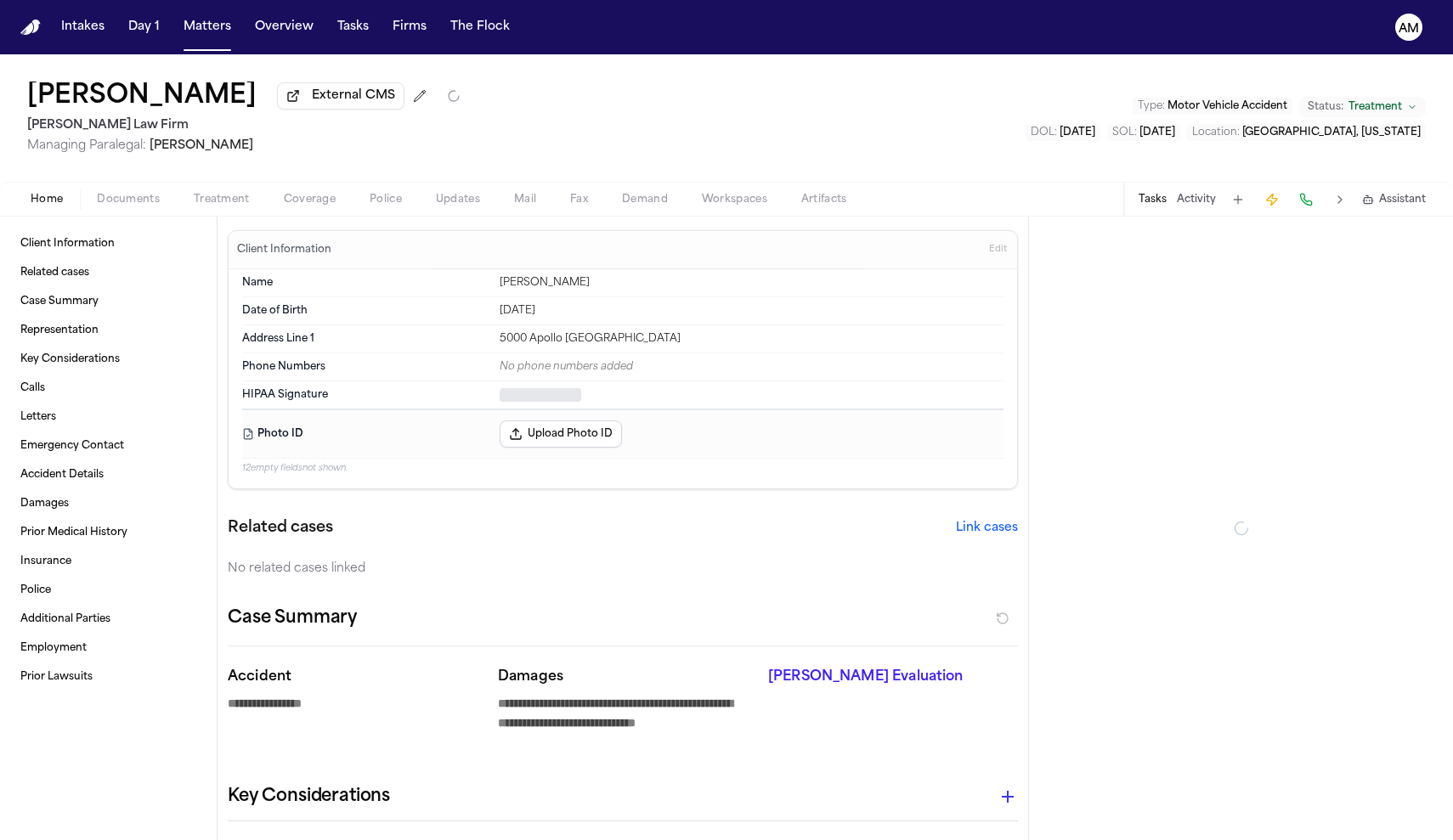
type textarea "*"
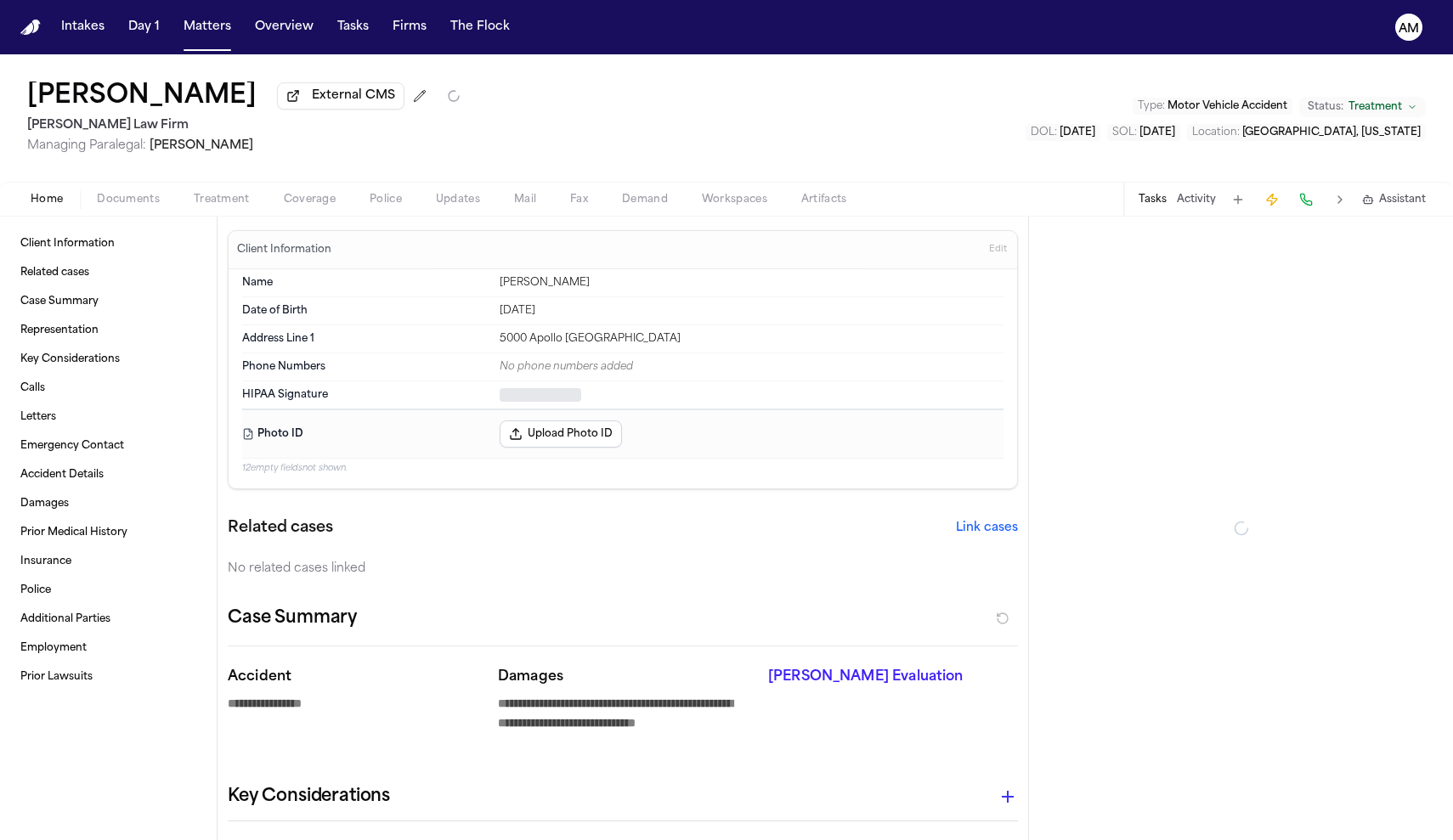
type textarea "*"
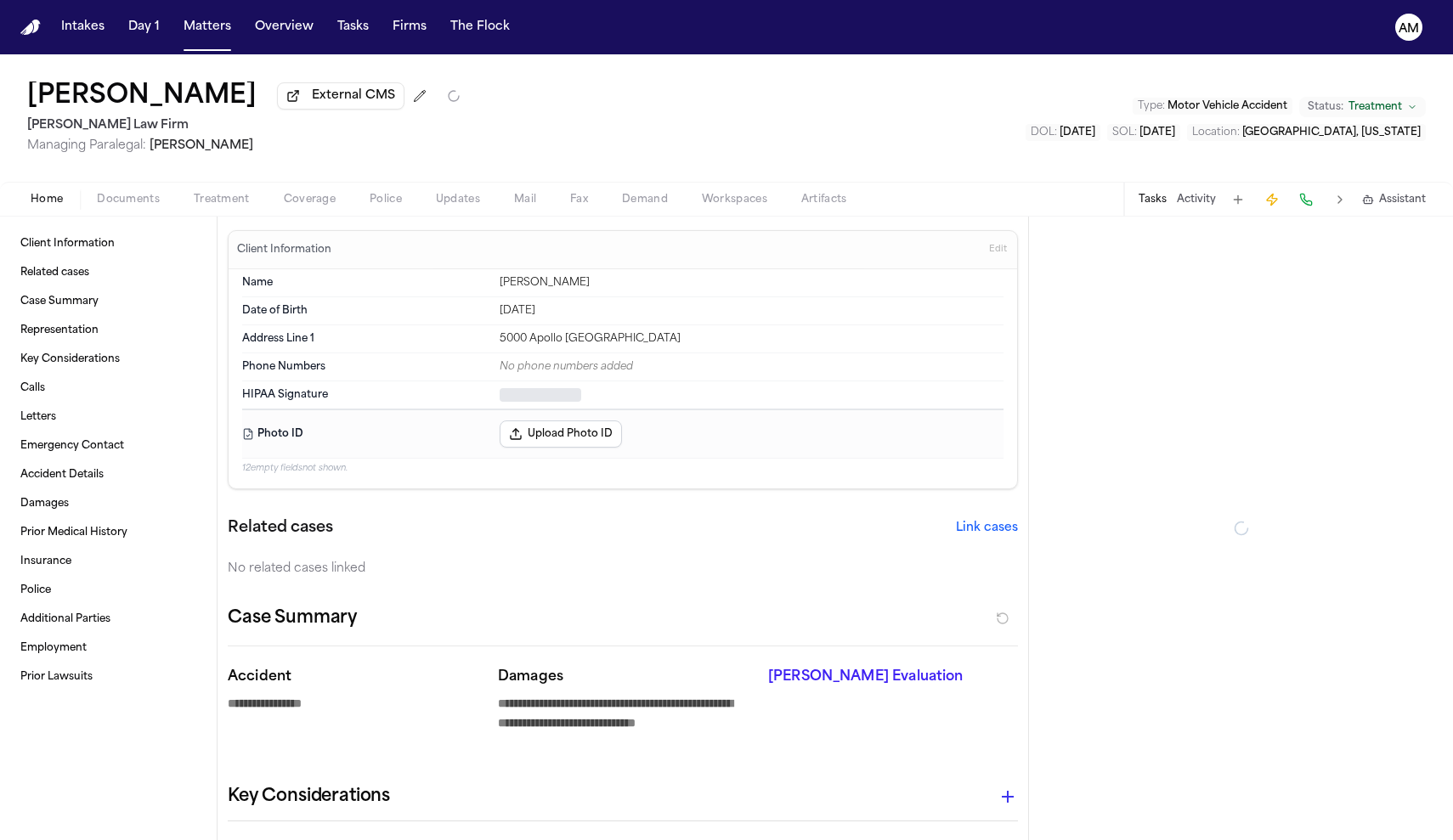
type textarea "*"
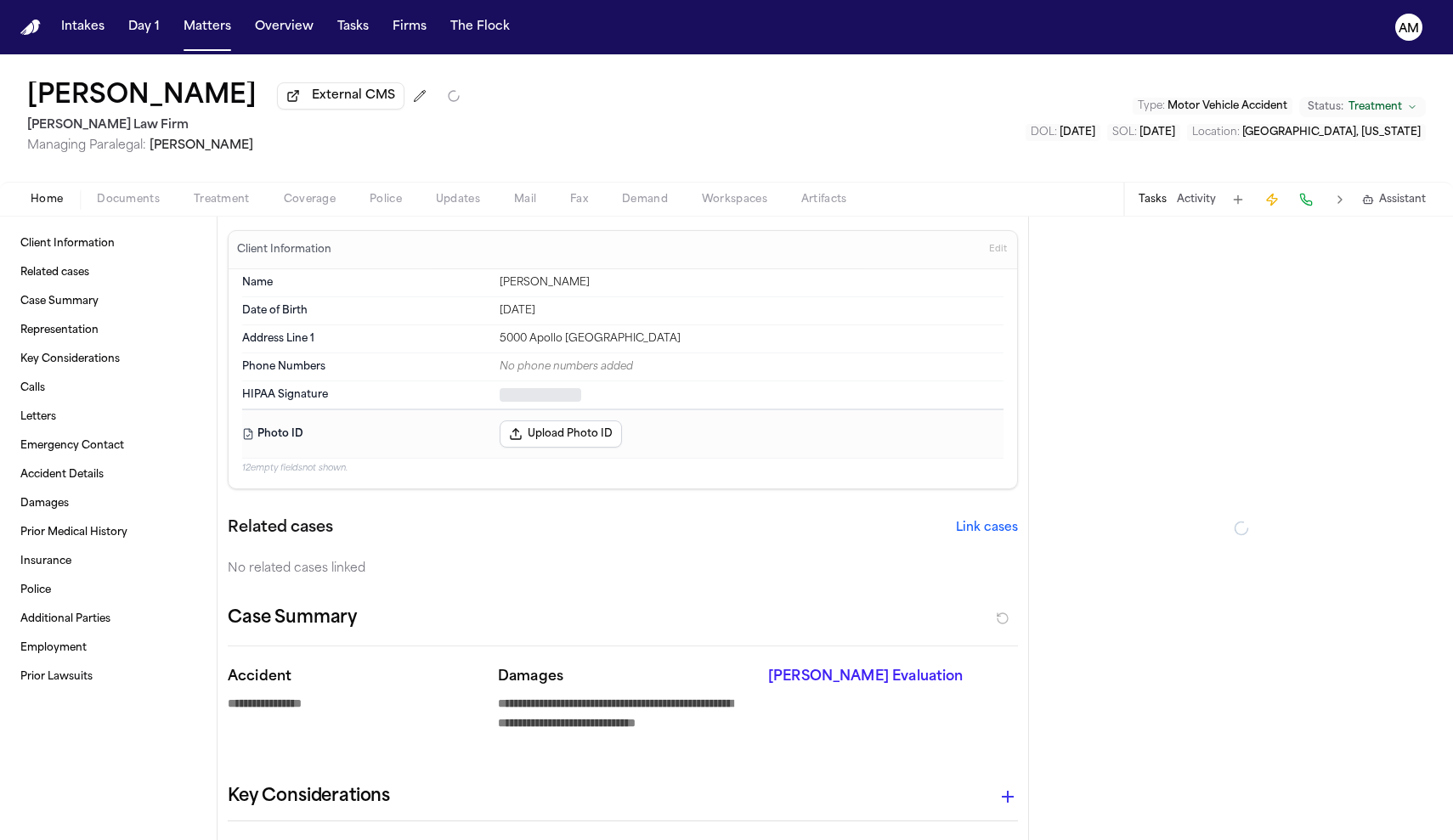
type textarea "*"
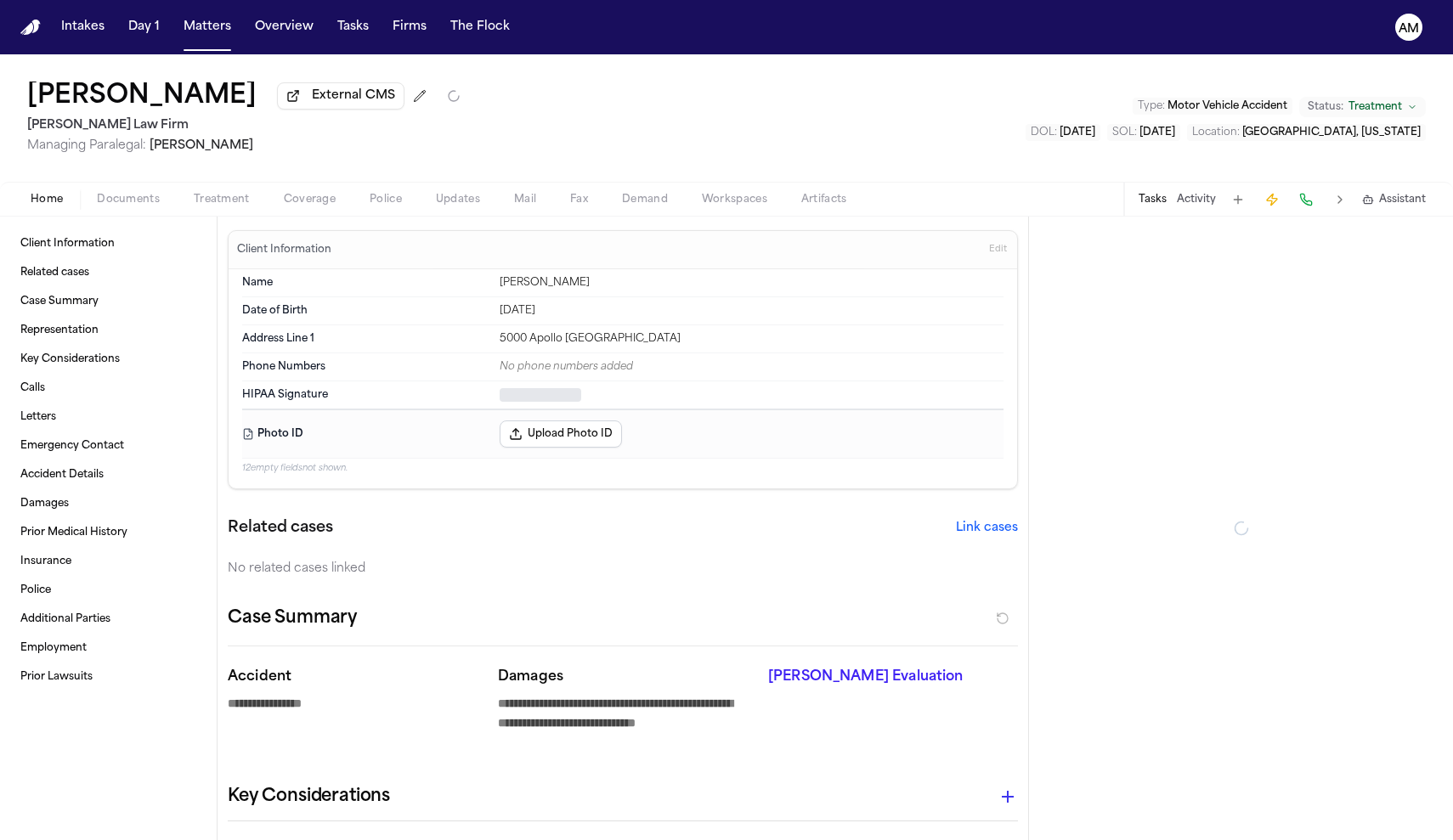
type textarea "*"
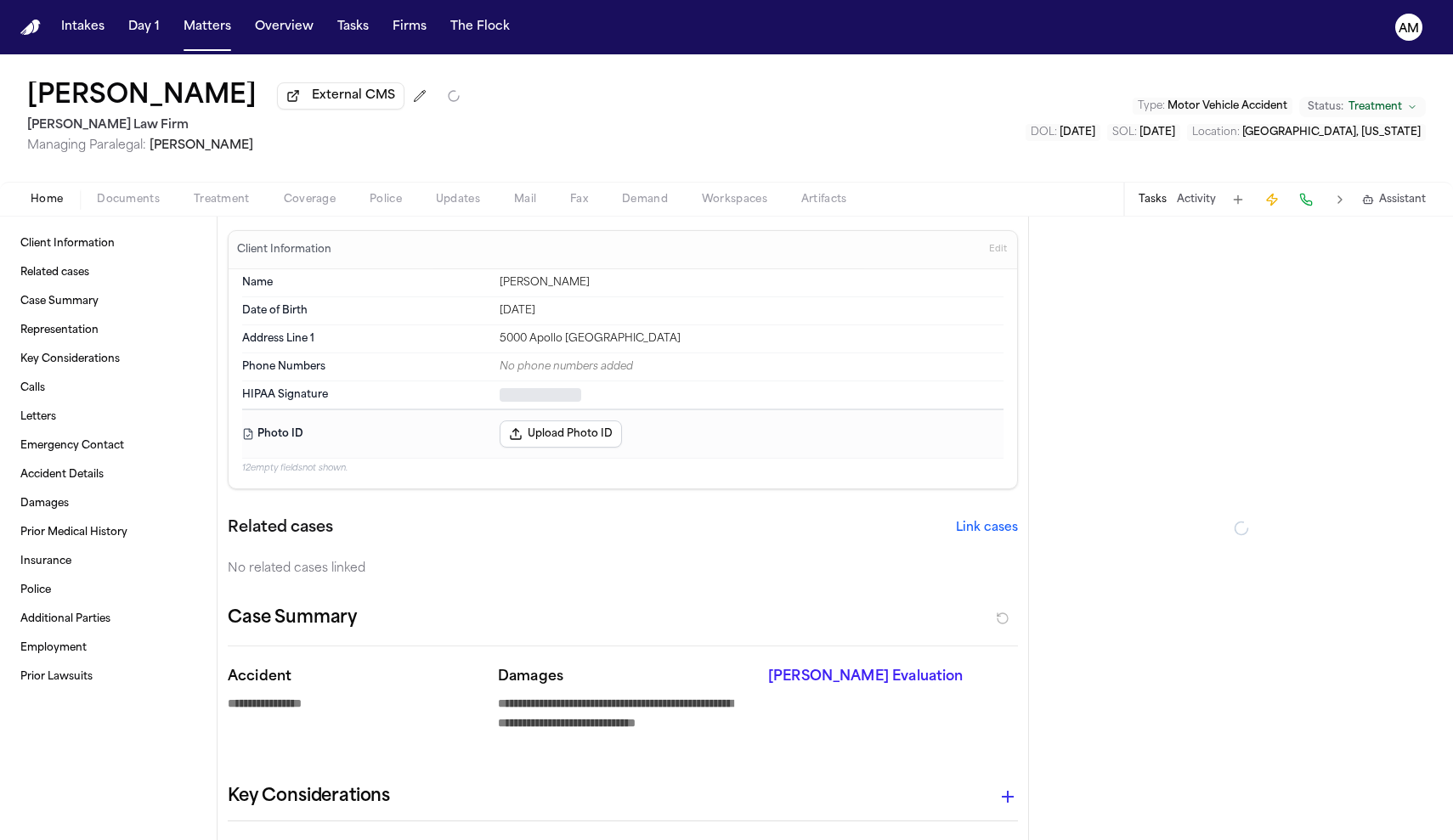
type textarea "*"
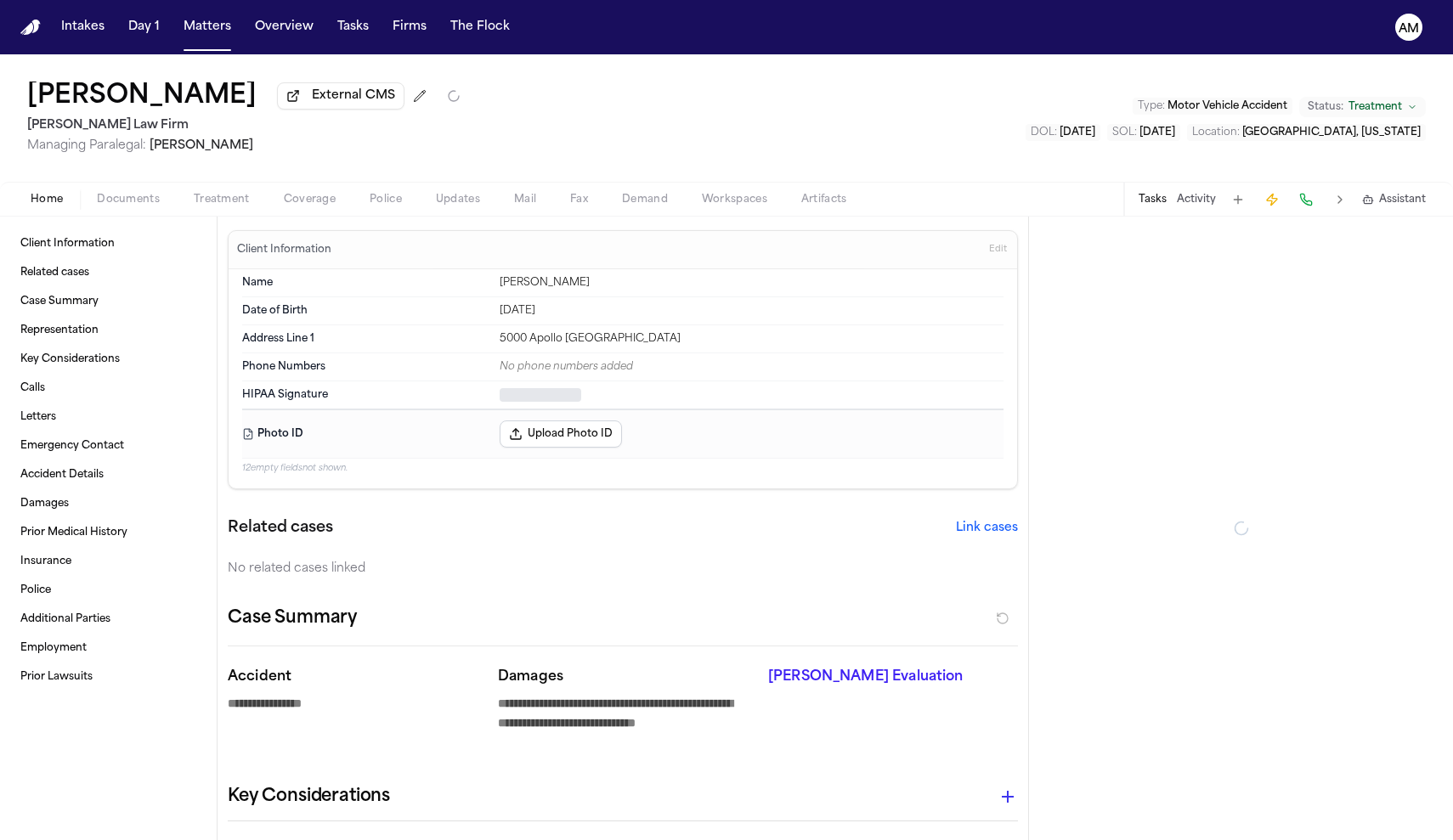
type textarea "*"
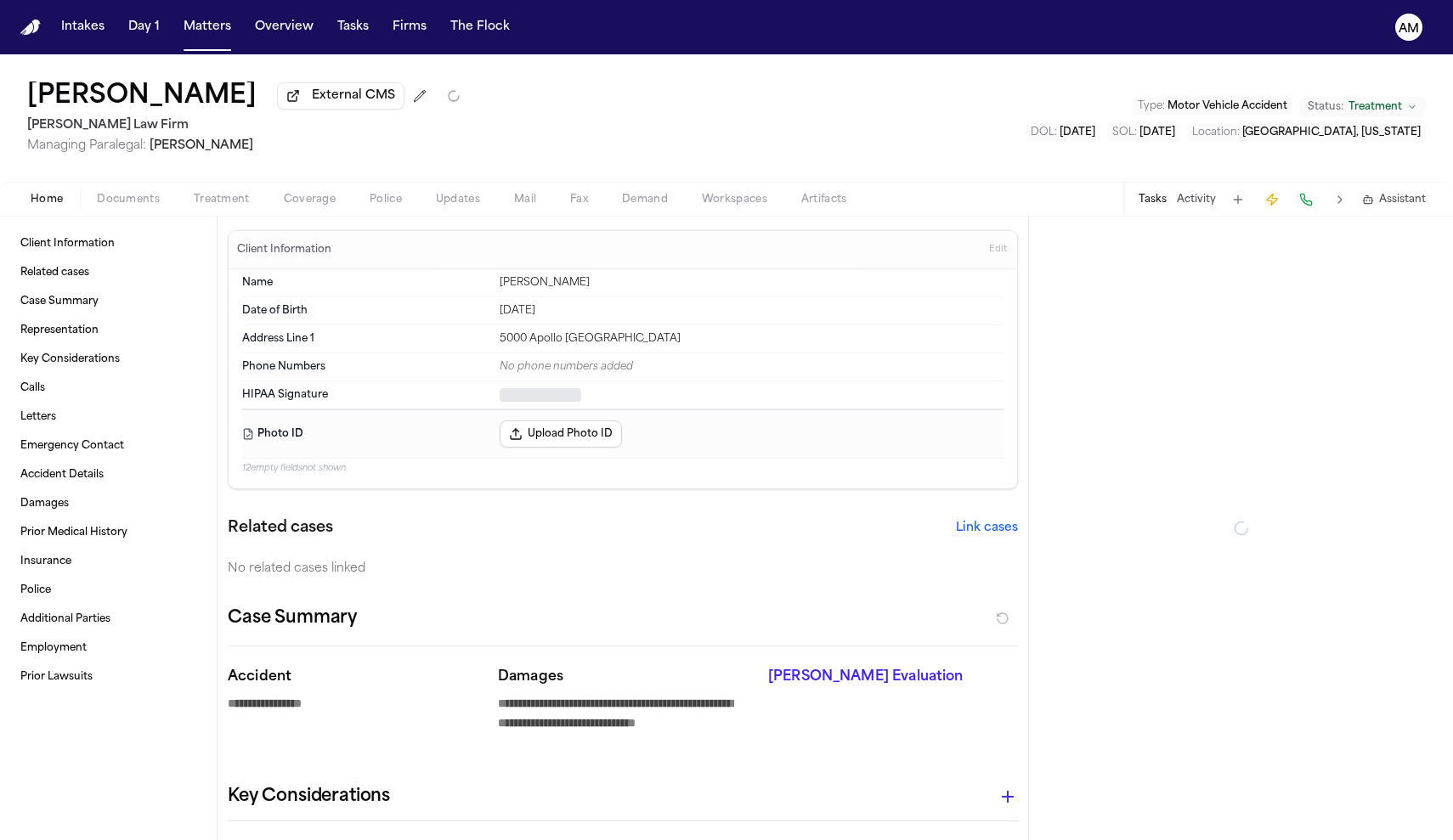
type textarea "*"
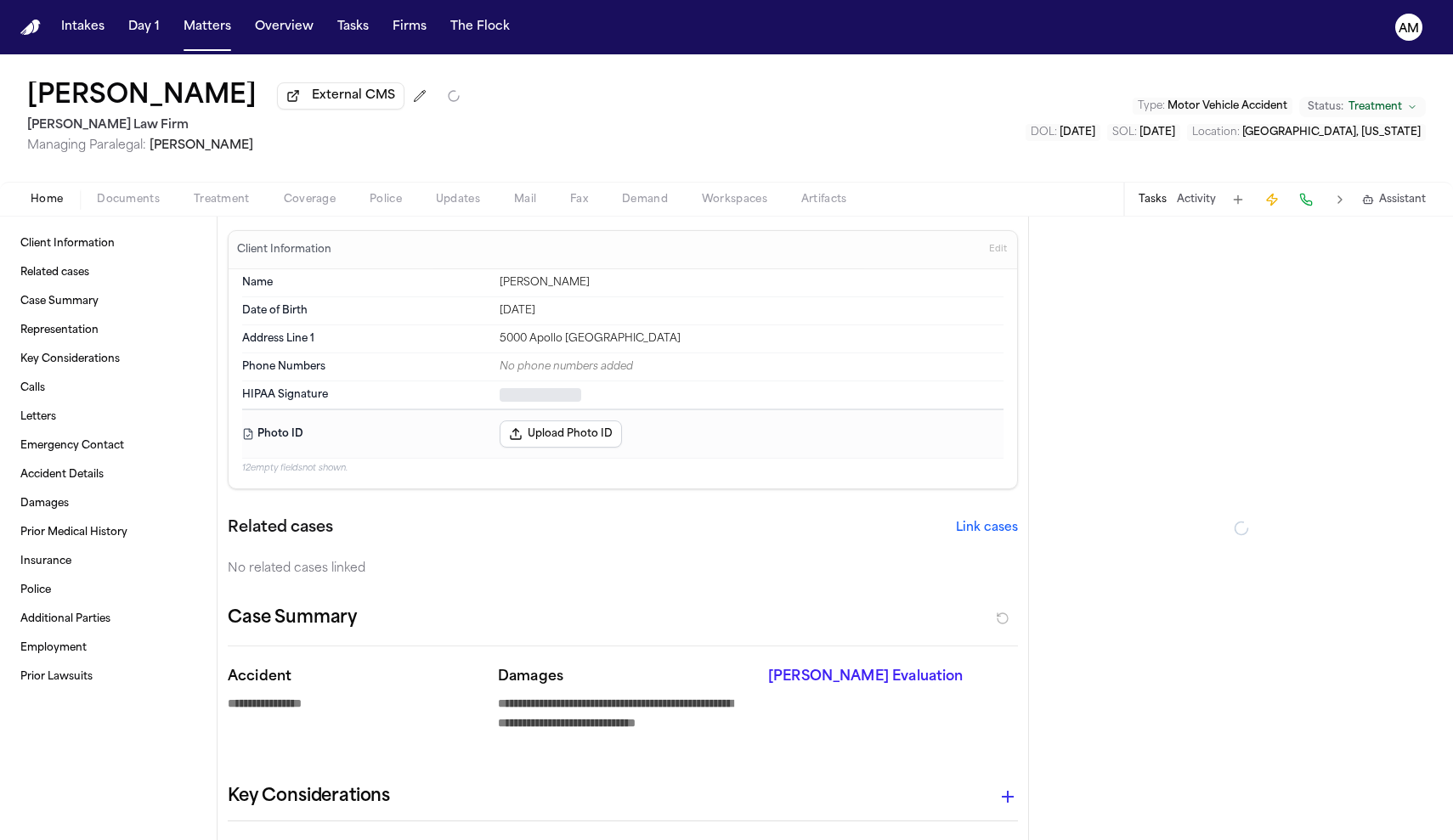
type textarea "*"
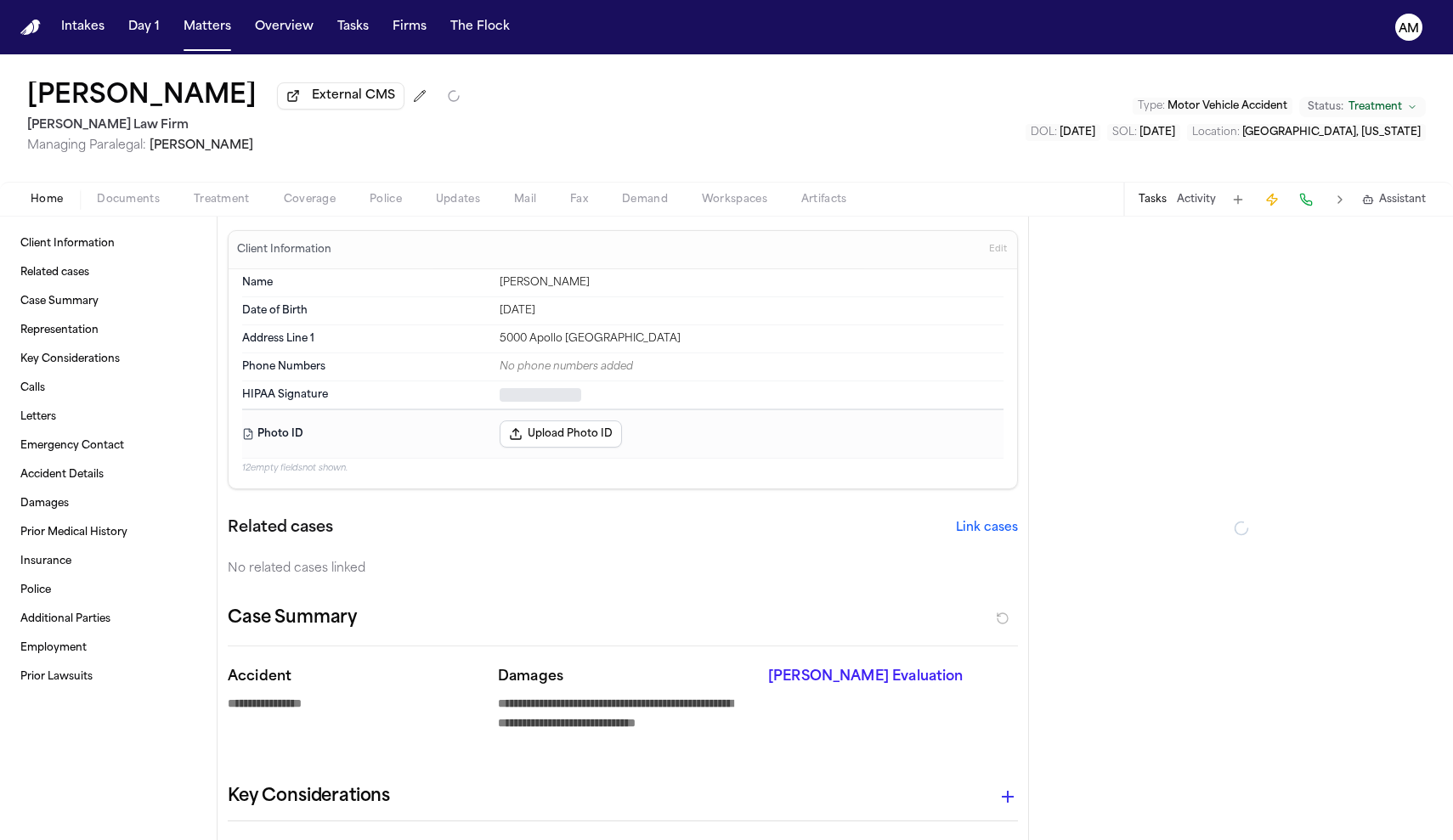
type textarea "*"
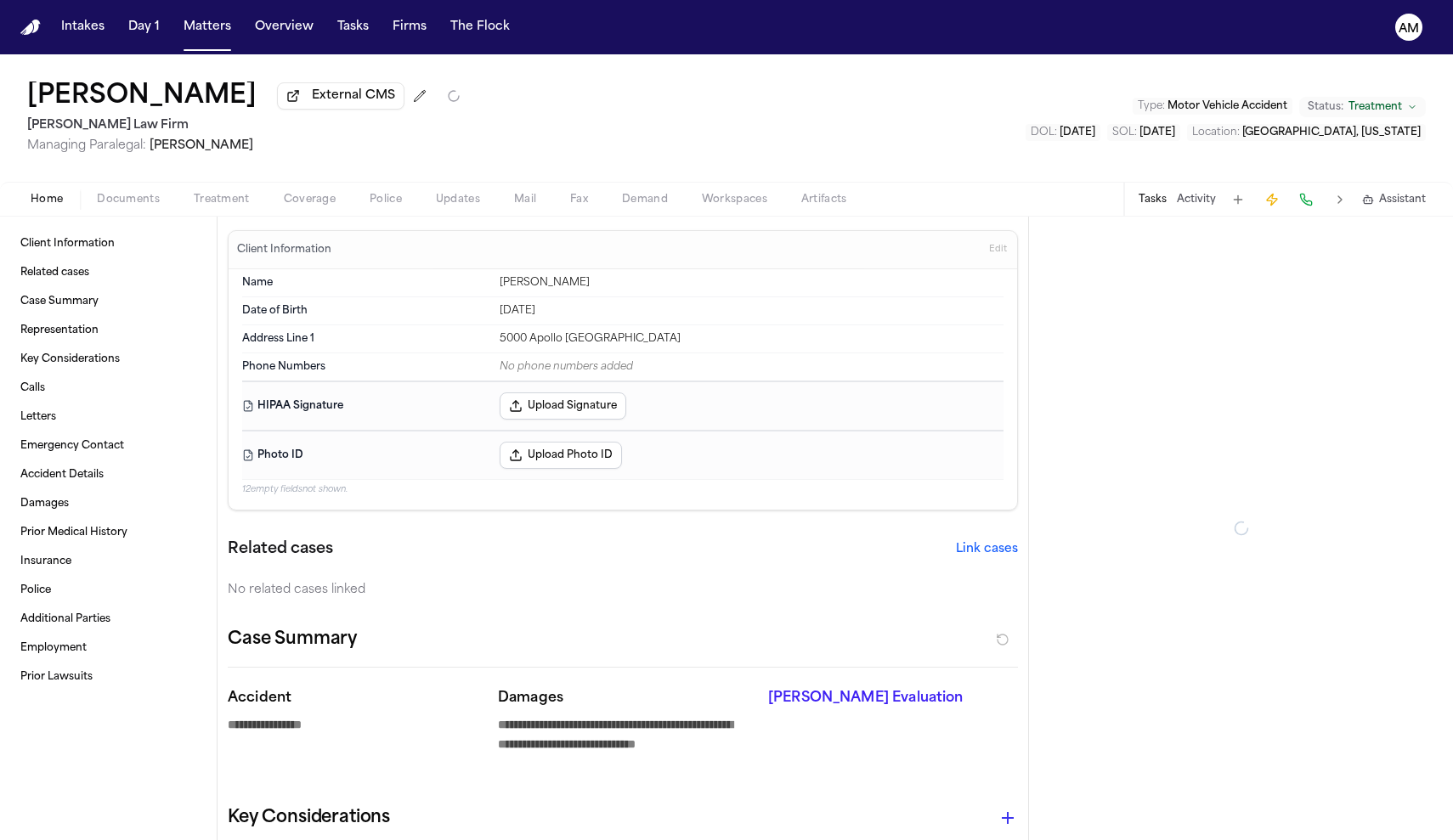
type textarea "*"
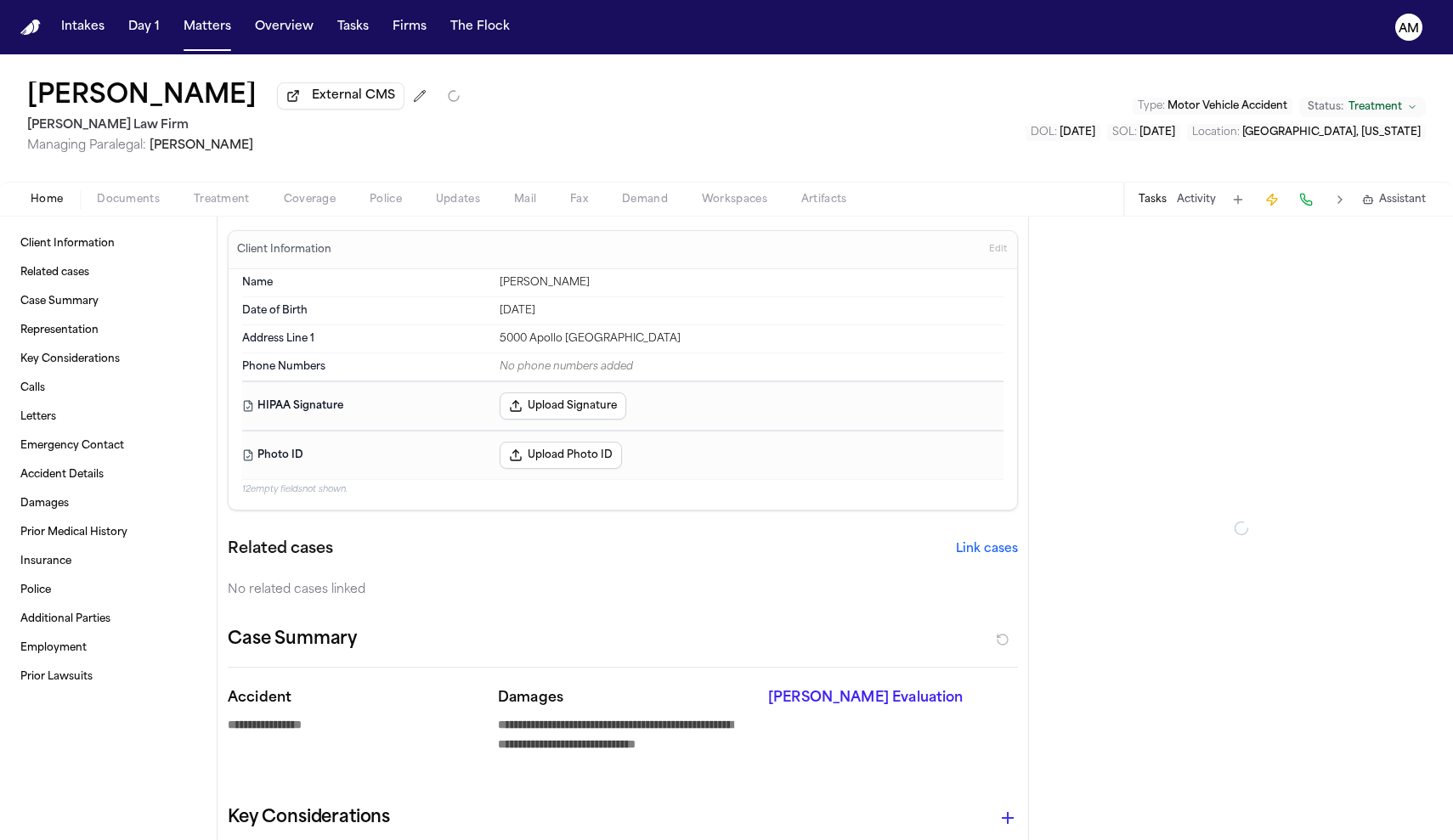
type textarea "*"
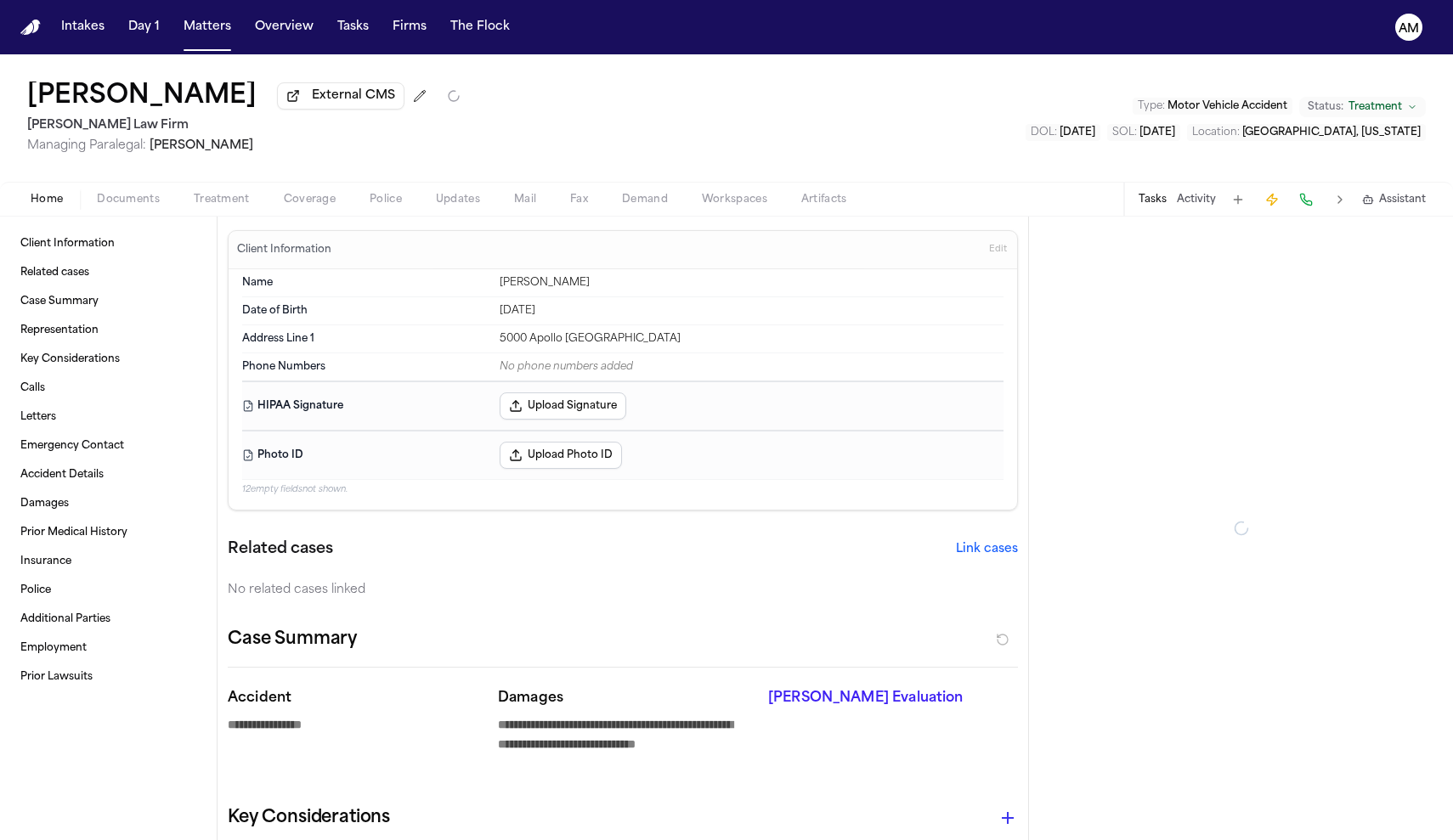
type textarea "*"
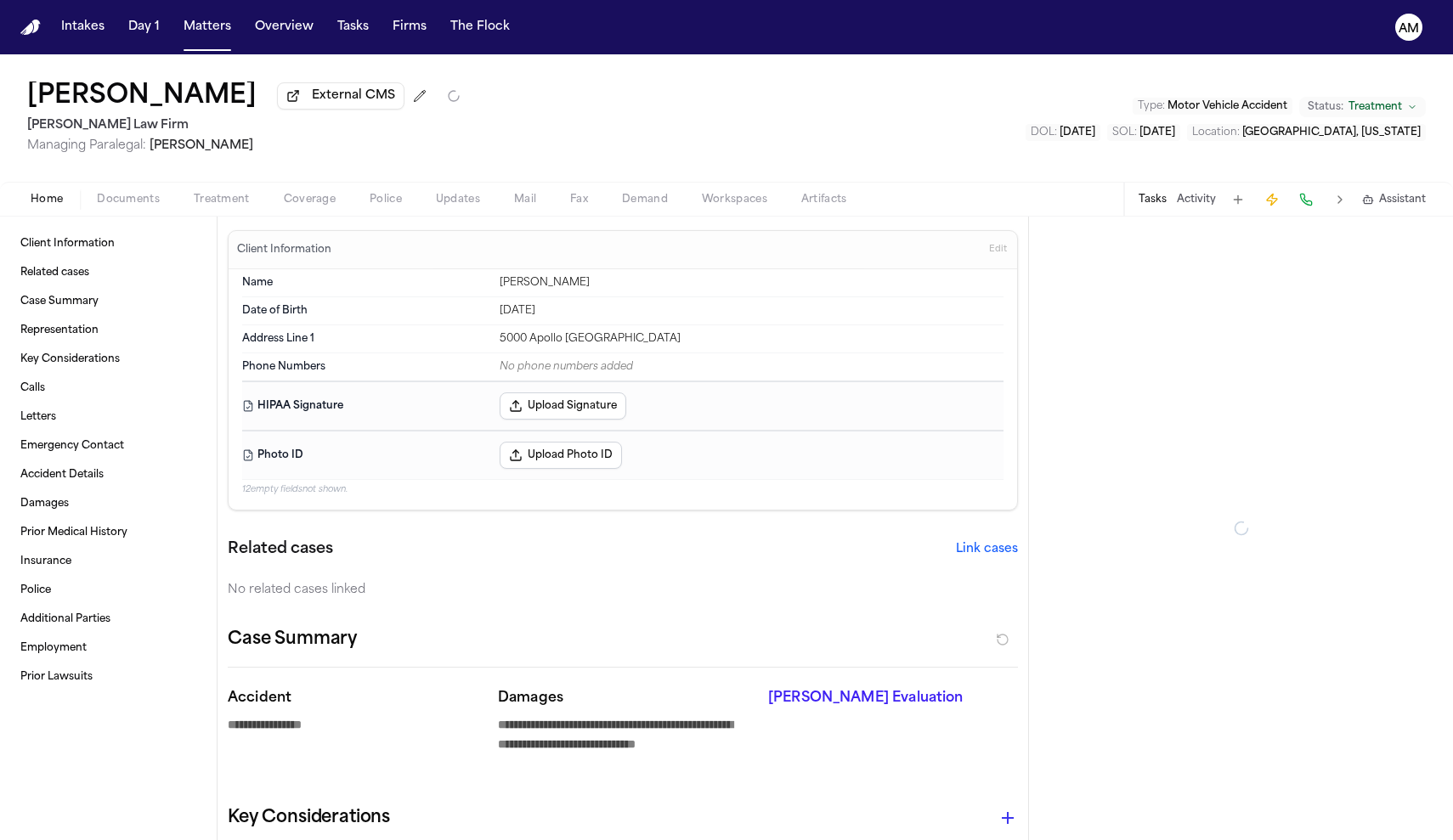
type textarea "*"
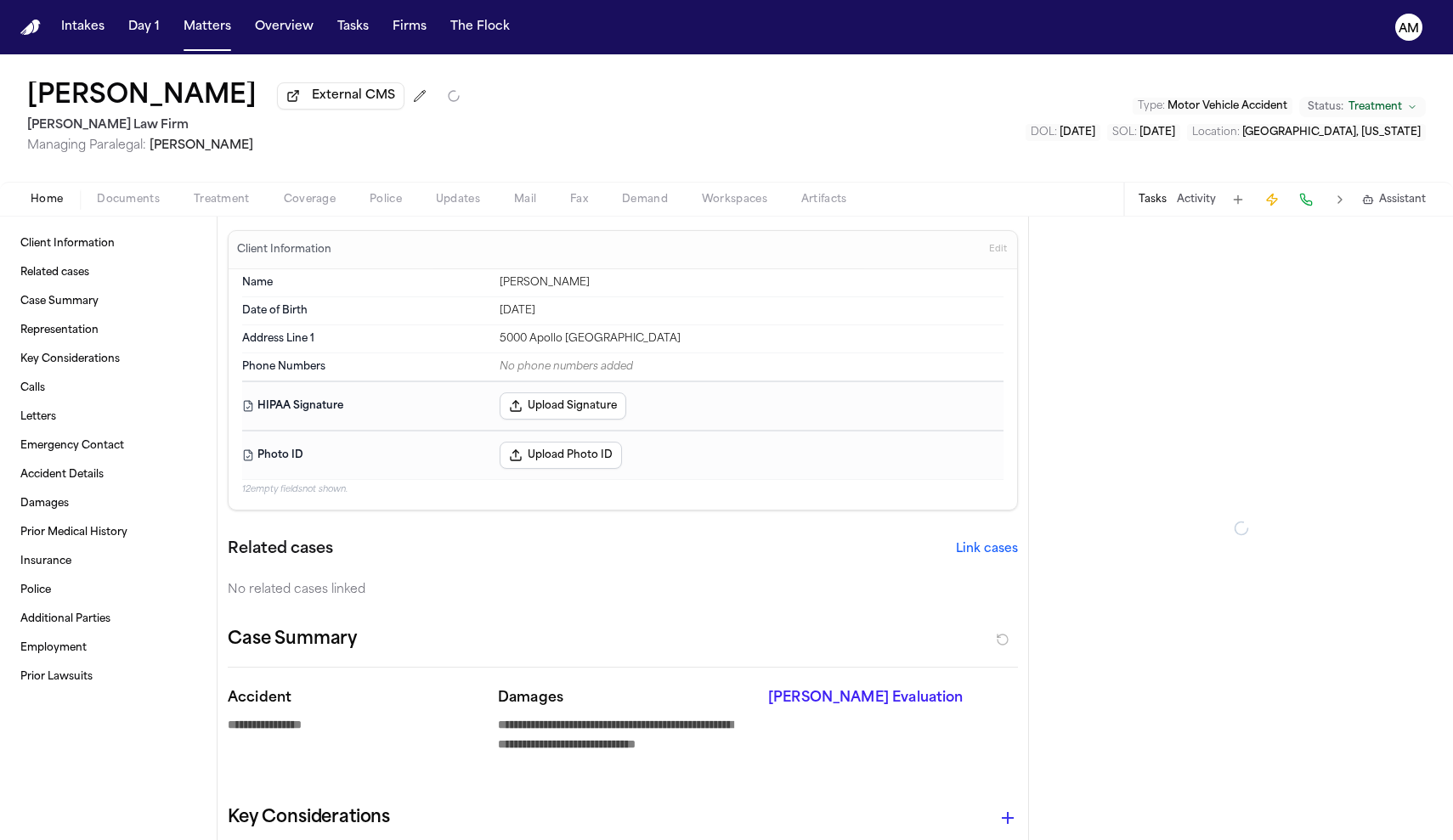
type textarea "*"
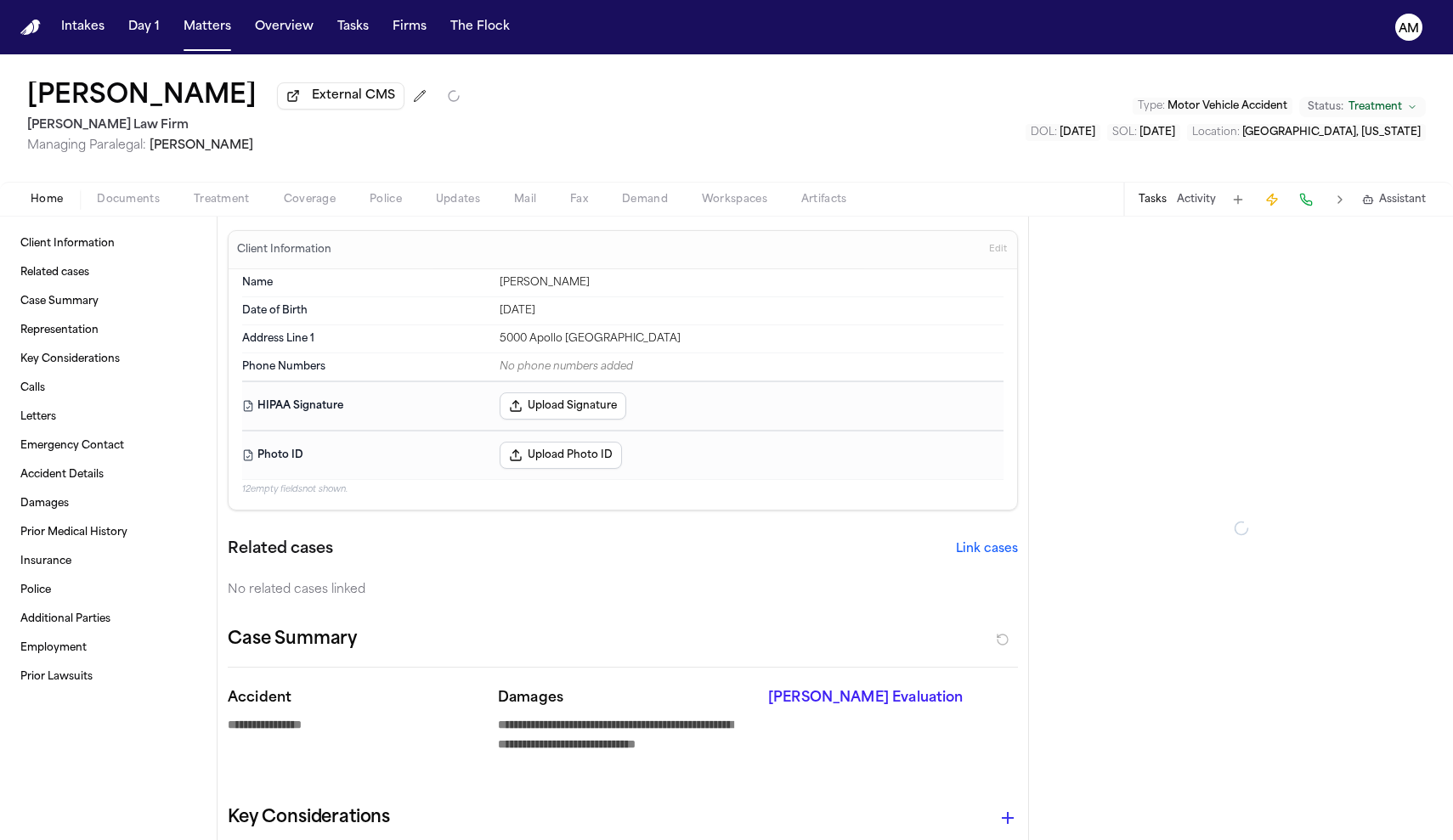
type textarea "*"
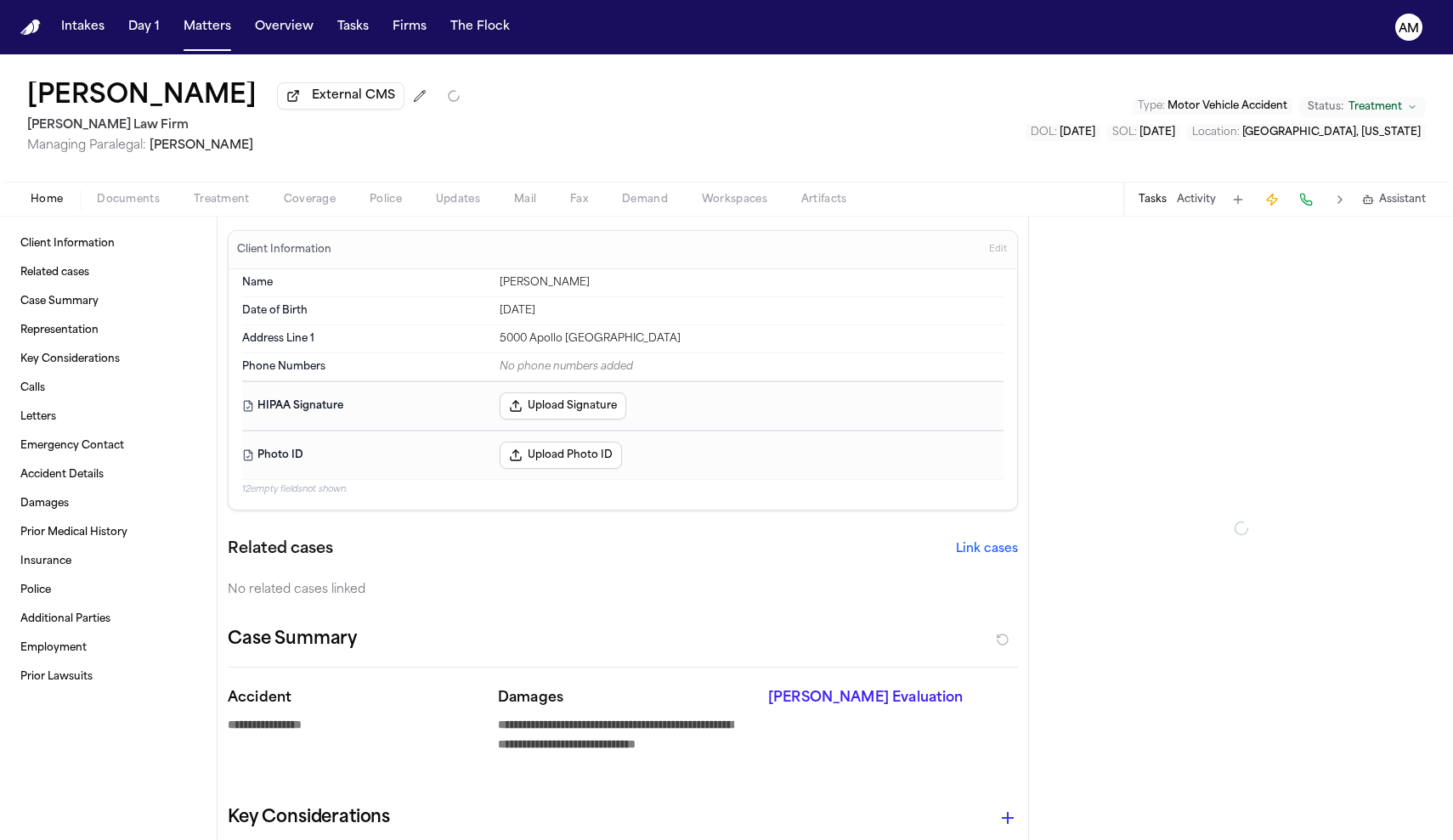
type textarea "*"
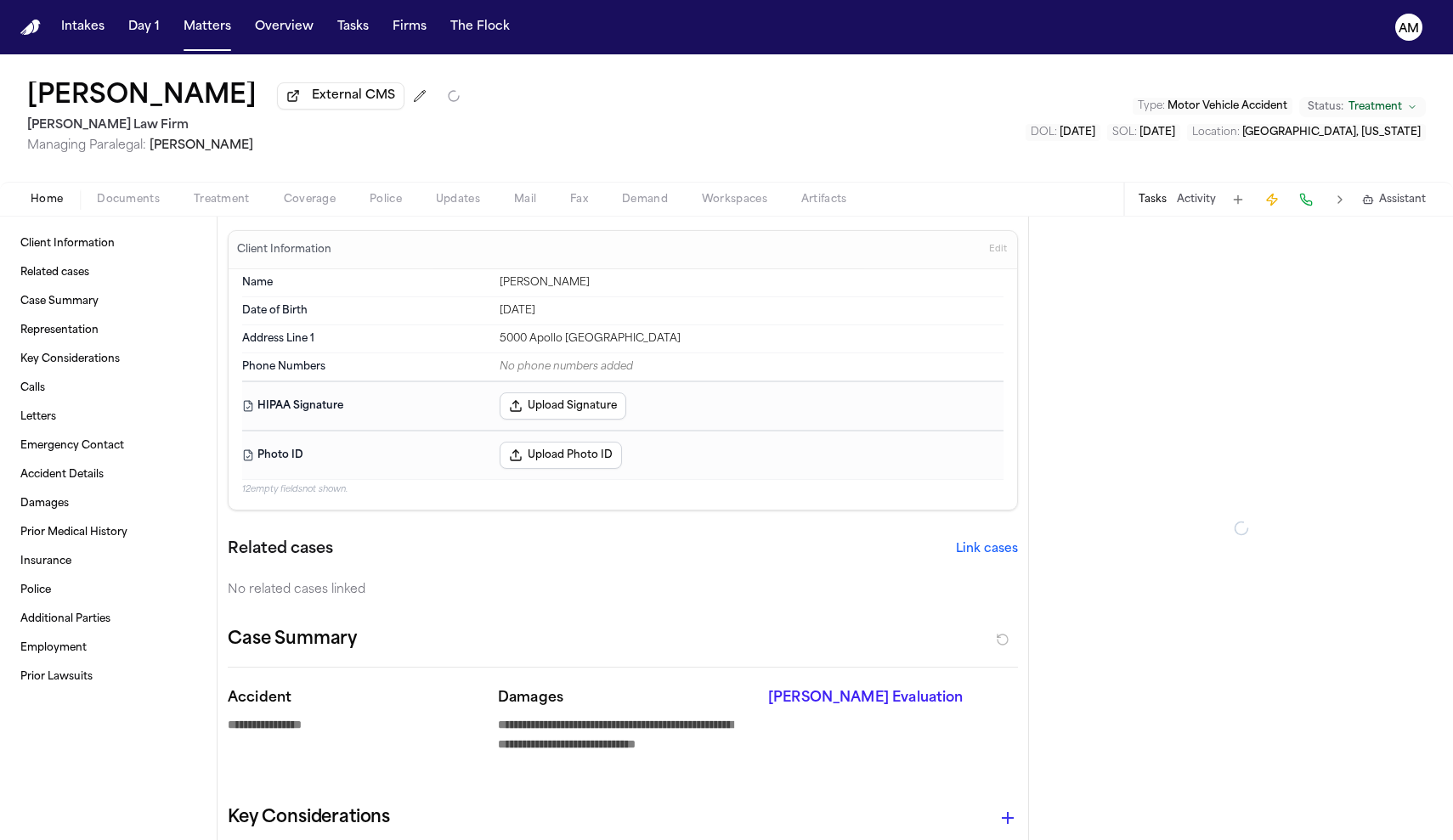
type textarea "*"
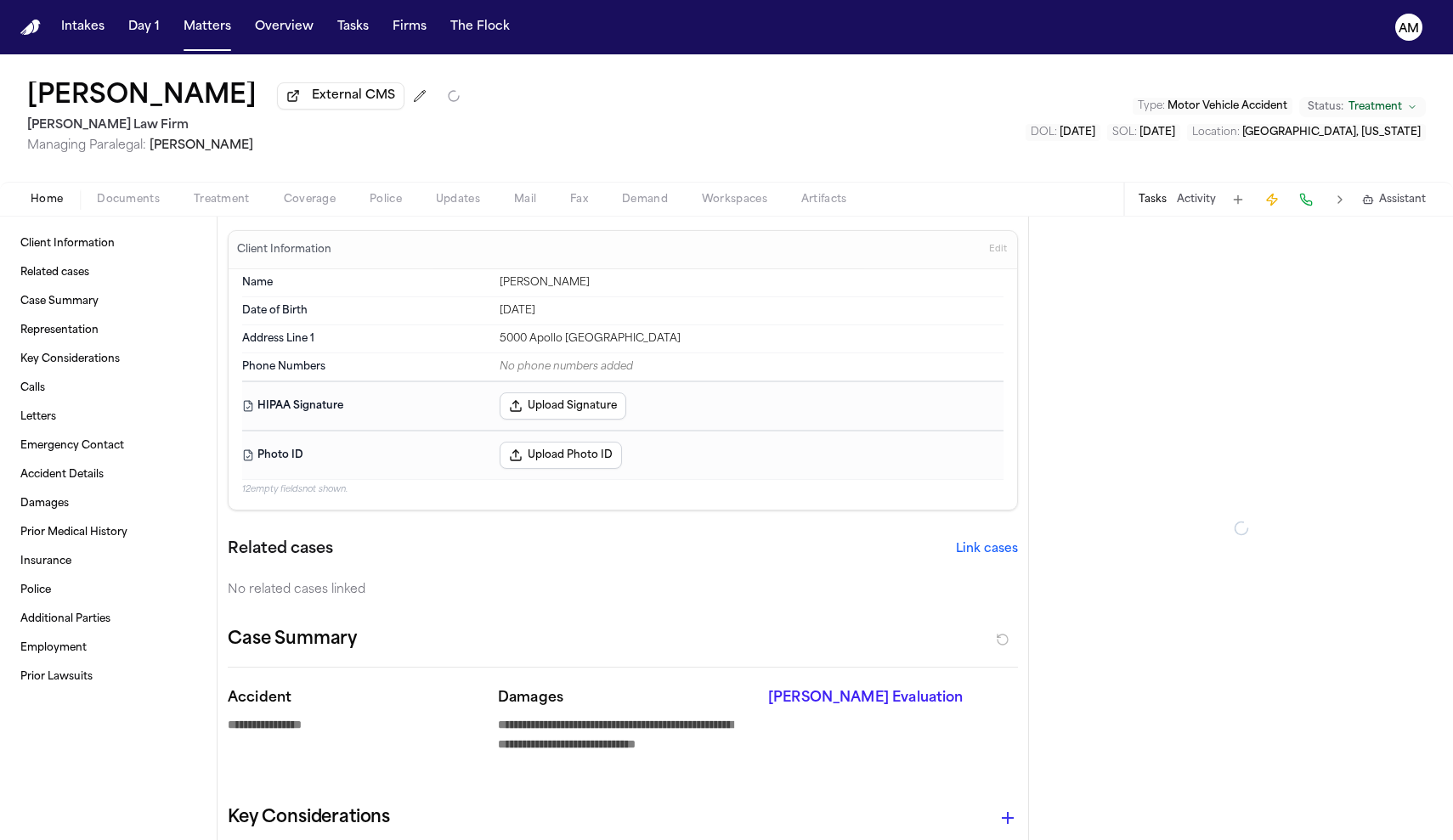
type textarea "*"
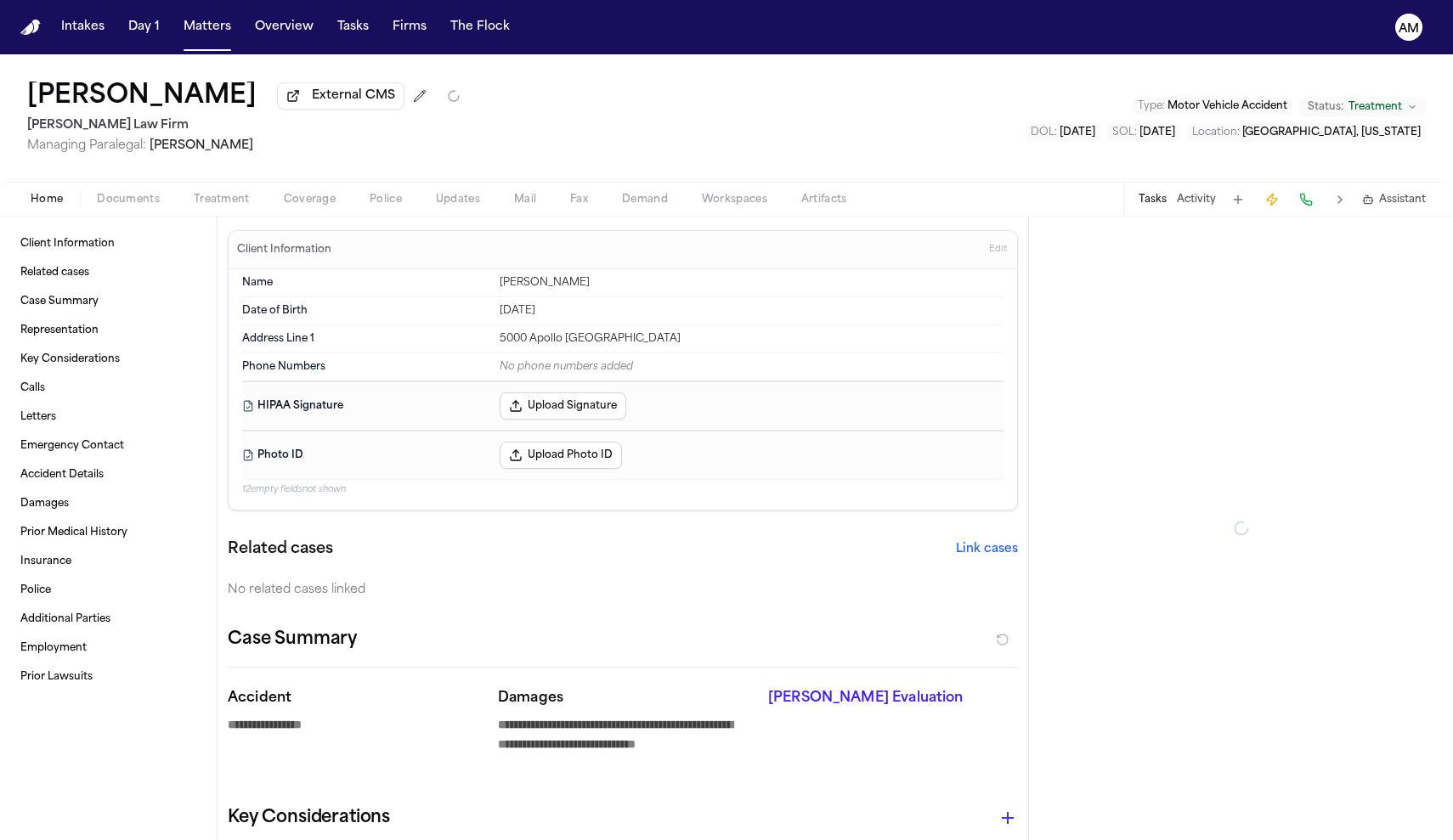
type textarea "*"
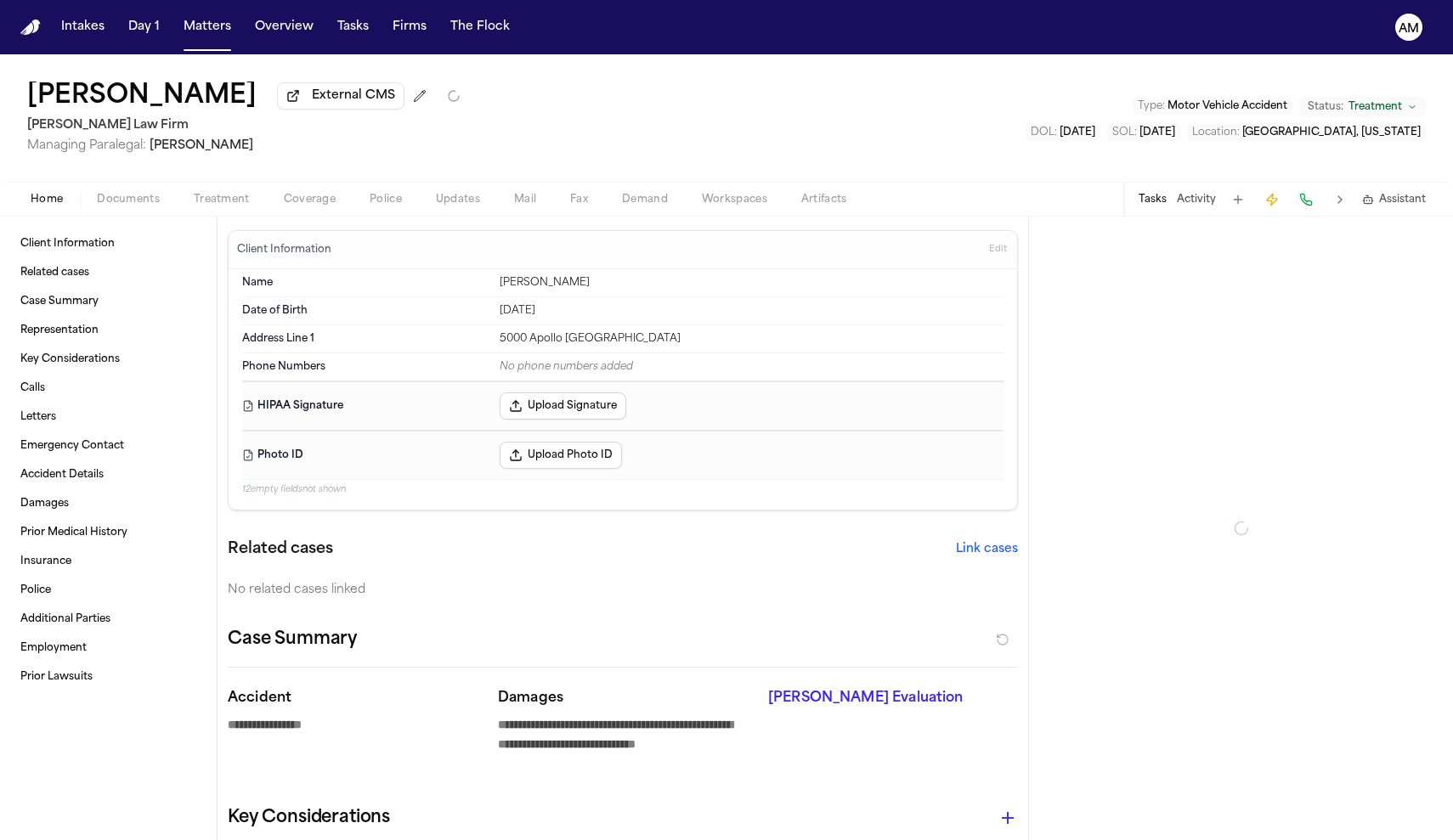
type textarea "*"
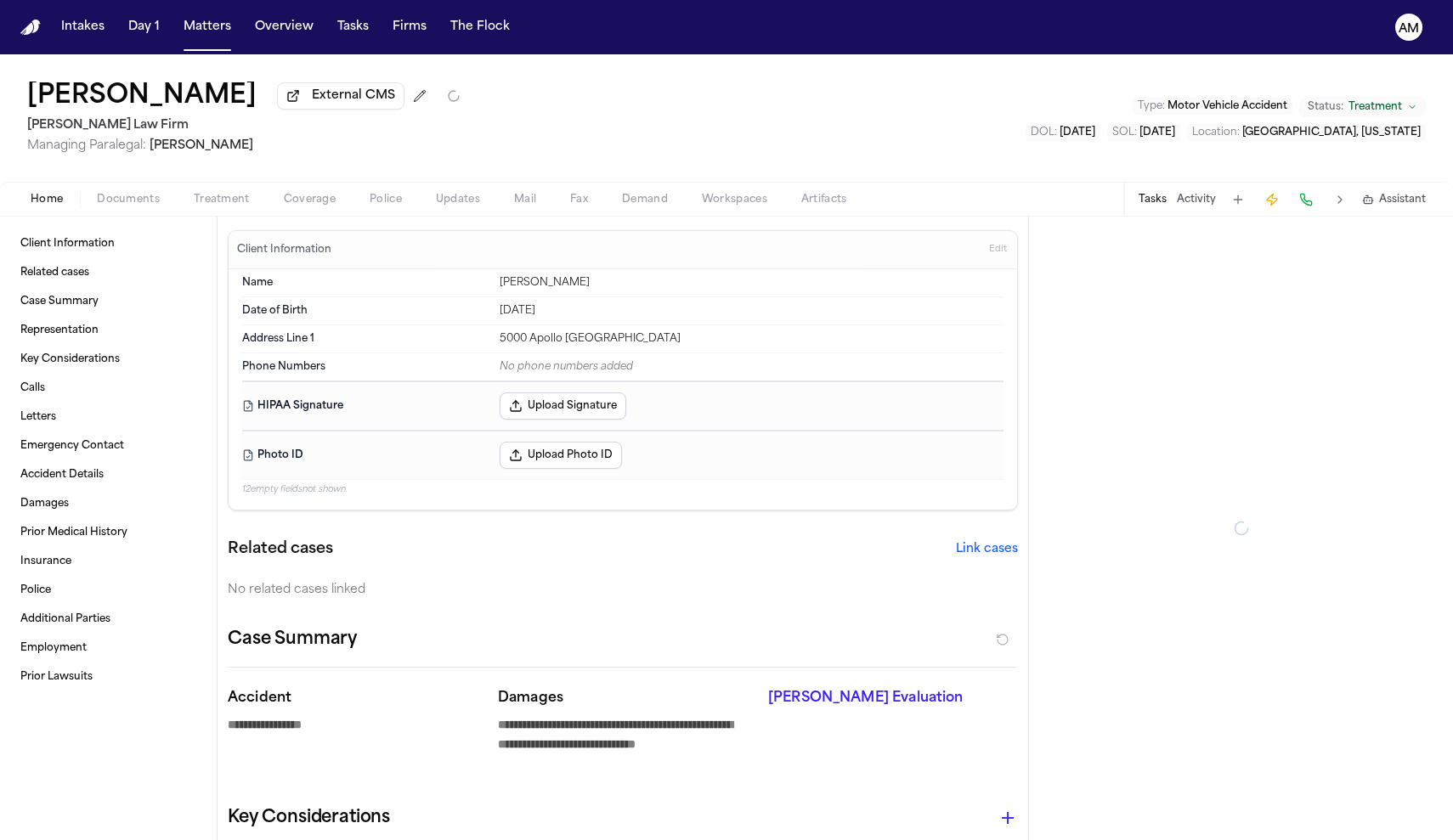
type textarea "*"
